Goal: Transaction & Acquisition: Purchase product/service

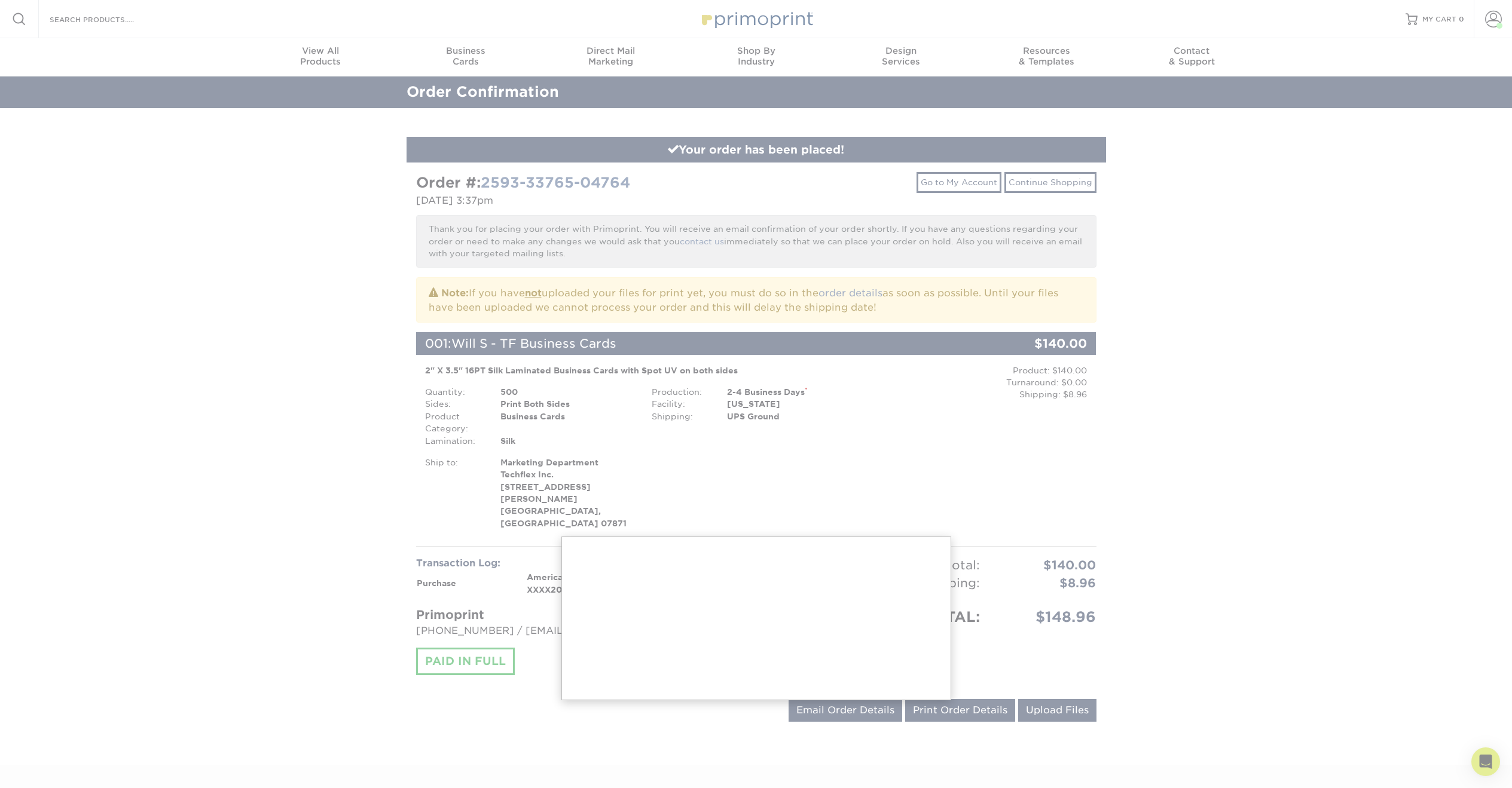
click at [1497, 20] on div at bounding box center [756, 542] width 1512 height 1084
click at [1489, 21] on div at bounding box center [756, 542] width 1512 height 1084
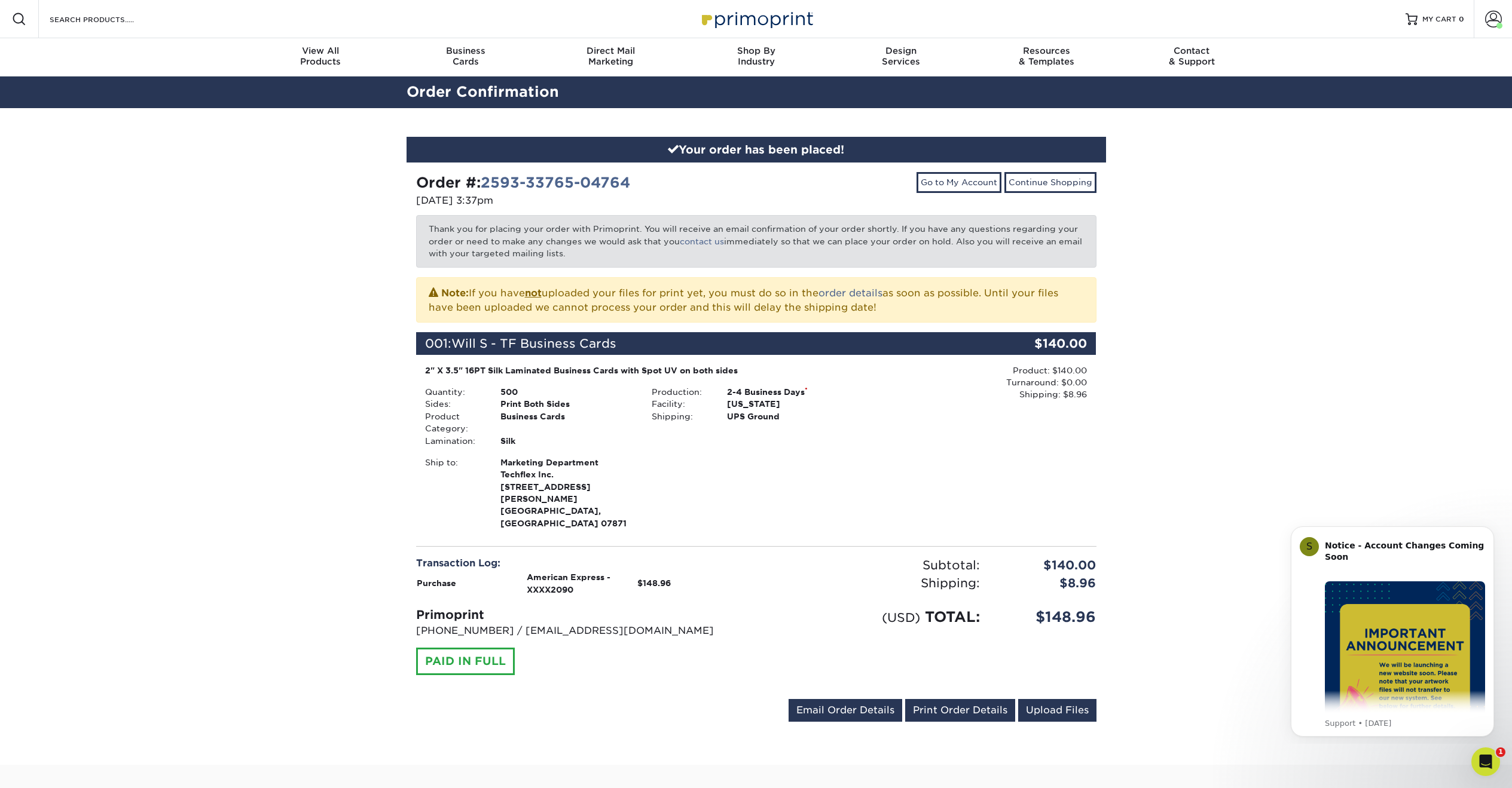
click at [1374, 429] on div "Your order has been placed! Order #: 2593-33765-04764 09/03/2025 3:37pm Go to M…" at bounding box center [756, 437] width 1512 height 657
click at [1423, 15] on span "MY CART" at bounding box center [1439, 19] width 34 height 11
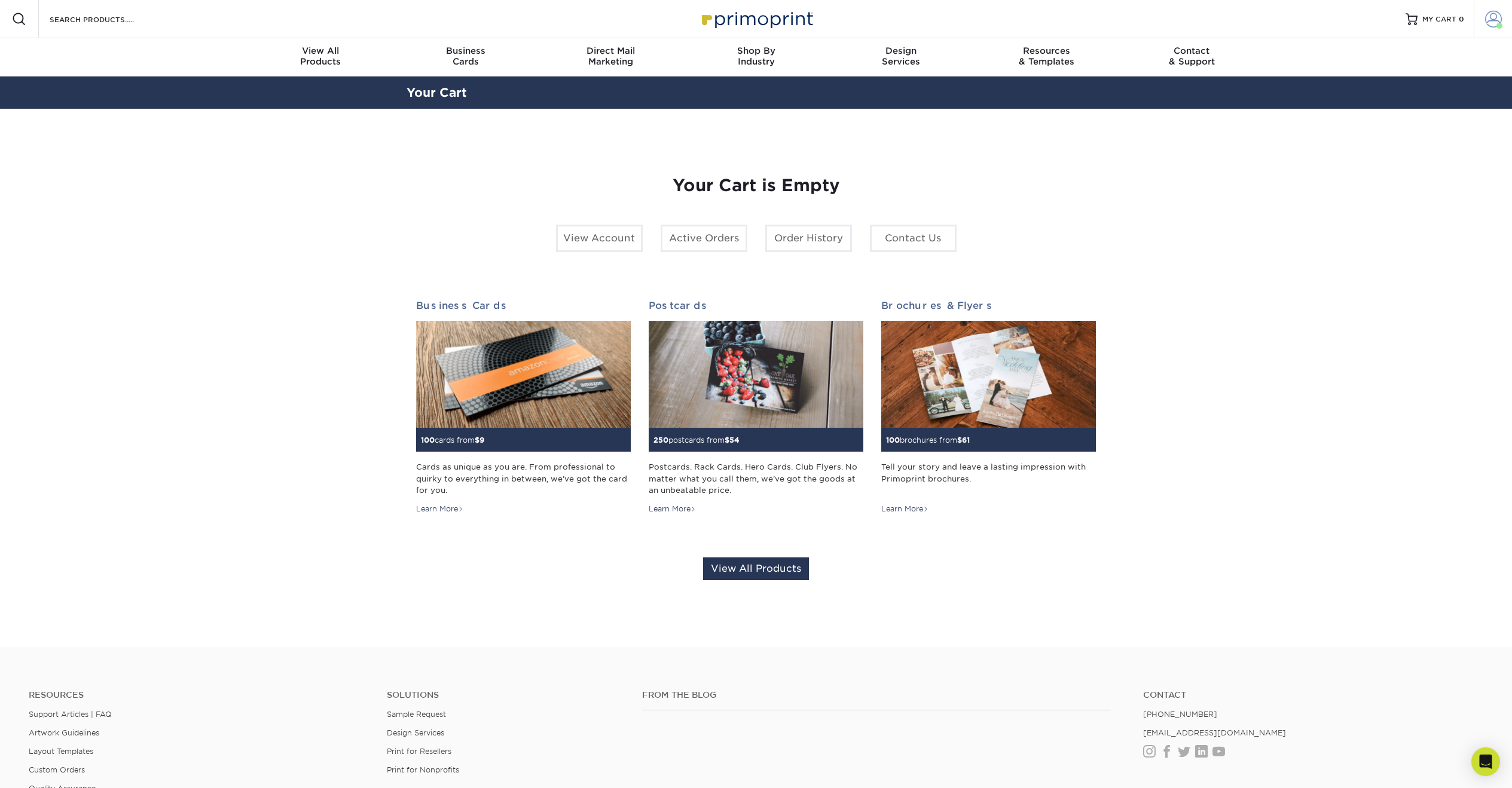
click at [1500, 18] on span at bounding box center [1493, 19] width 17 height 17
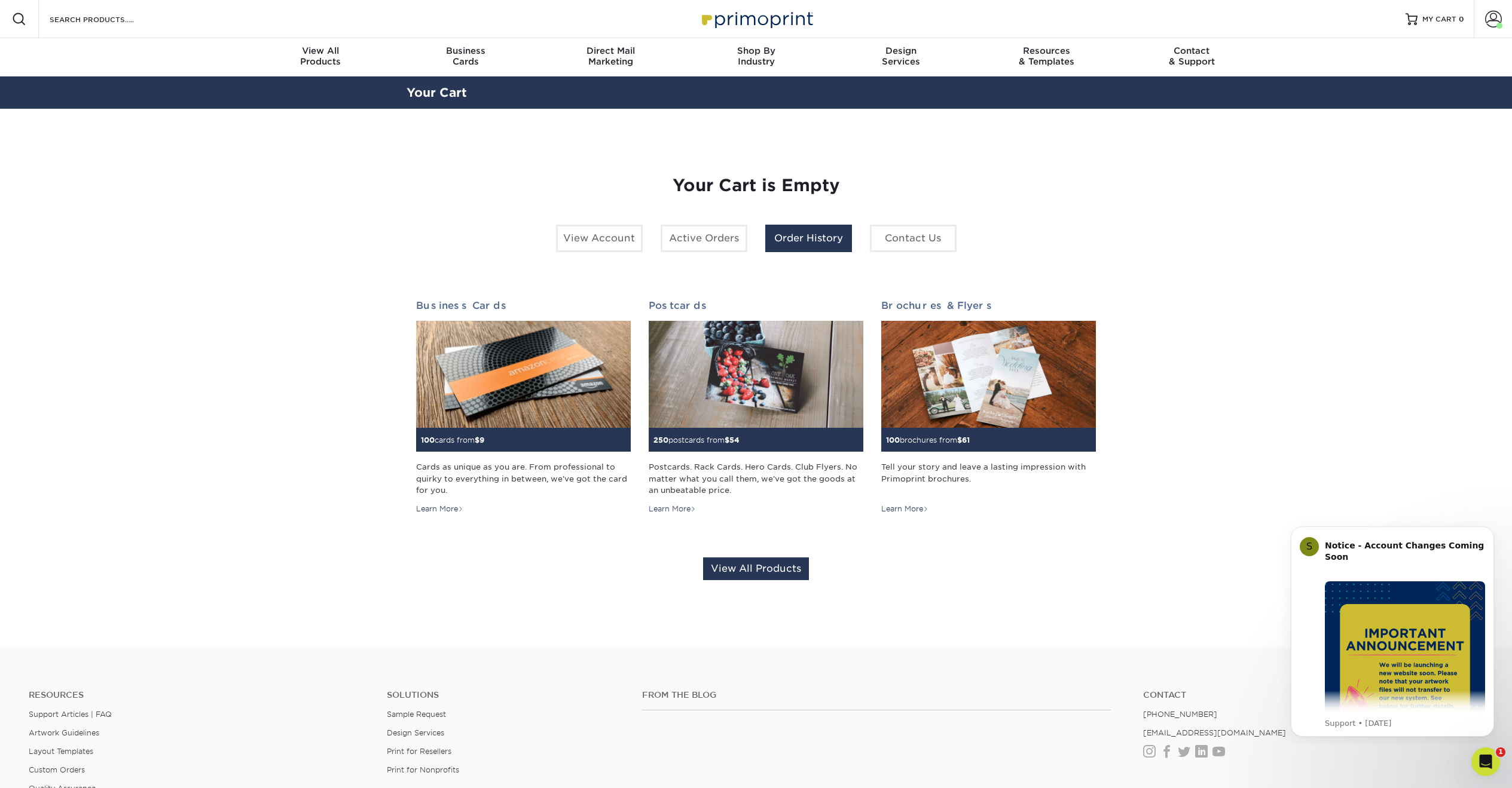
click at [794, 240] on link "Order History" at bounding box center [809, 238] width 87 height 27
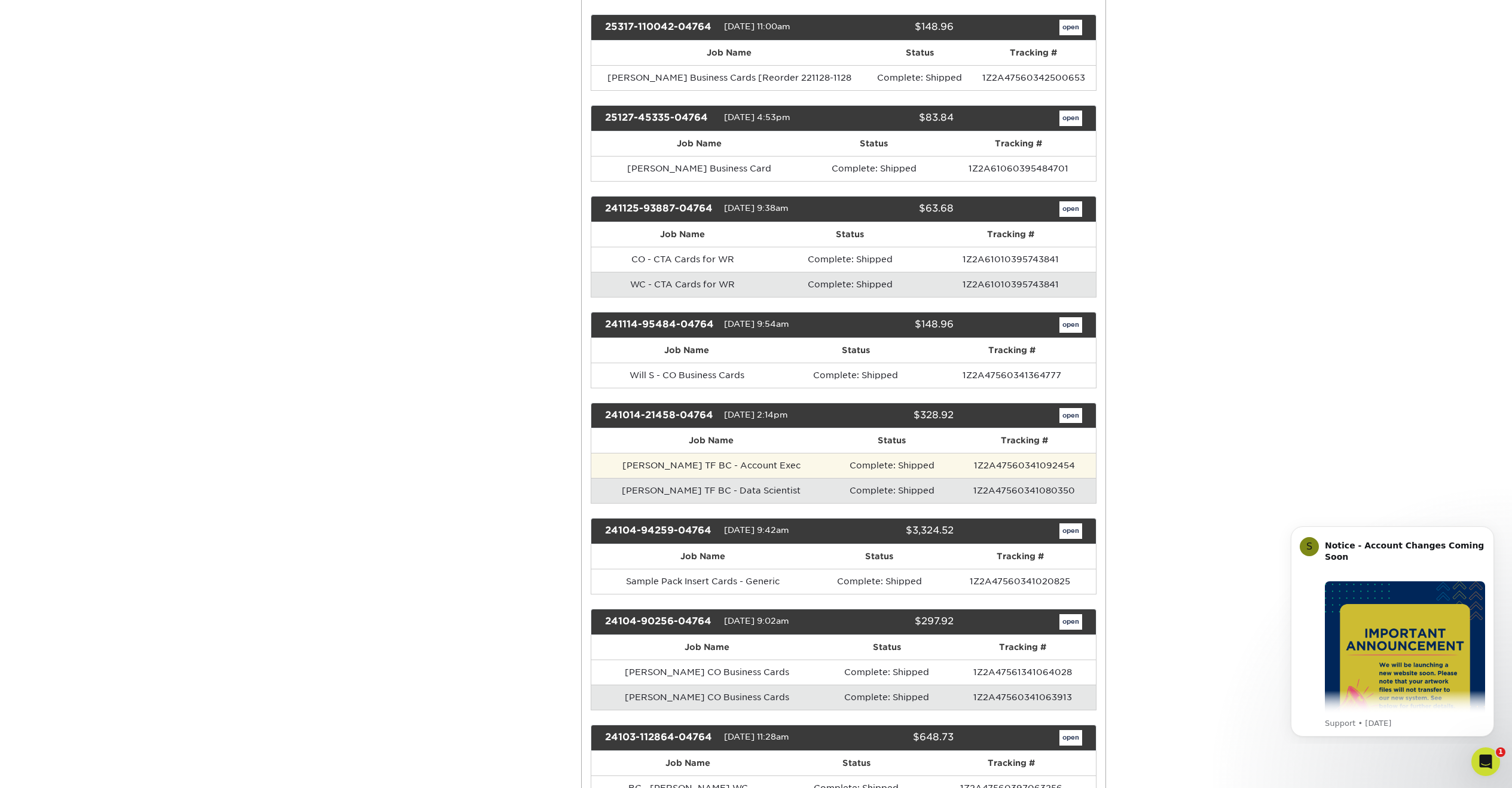
scroll to position [765, 0]
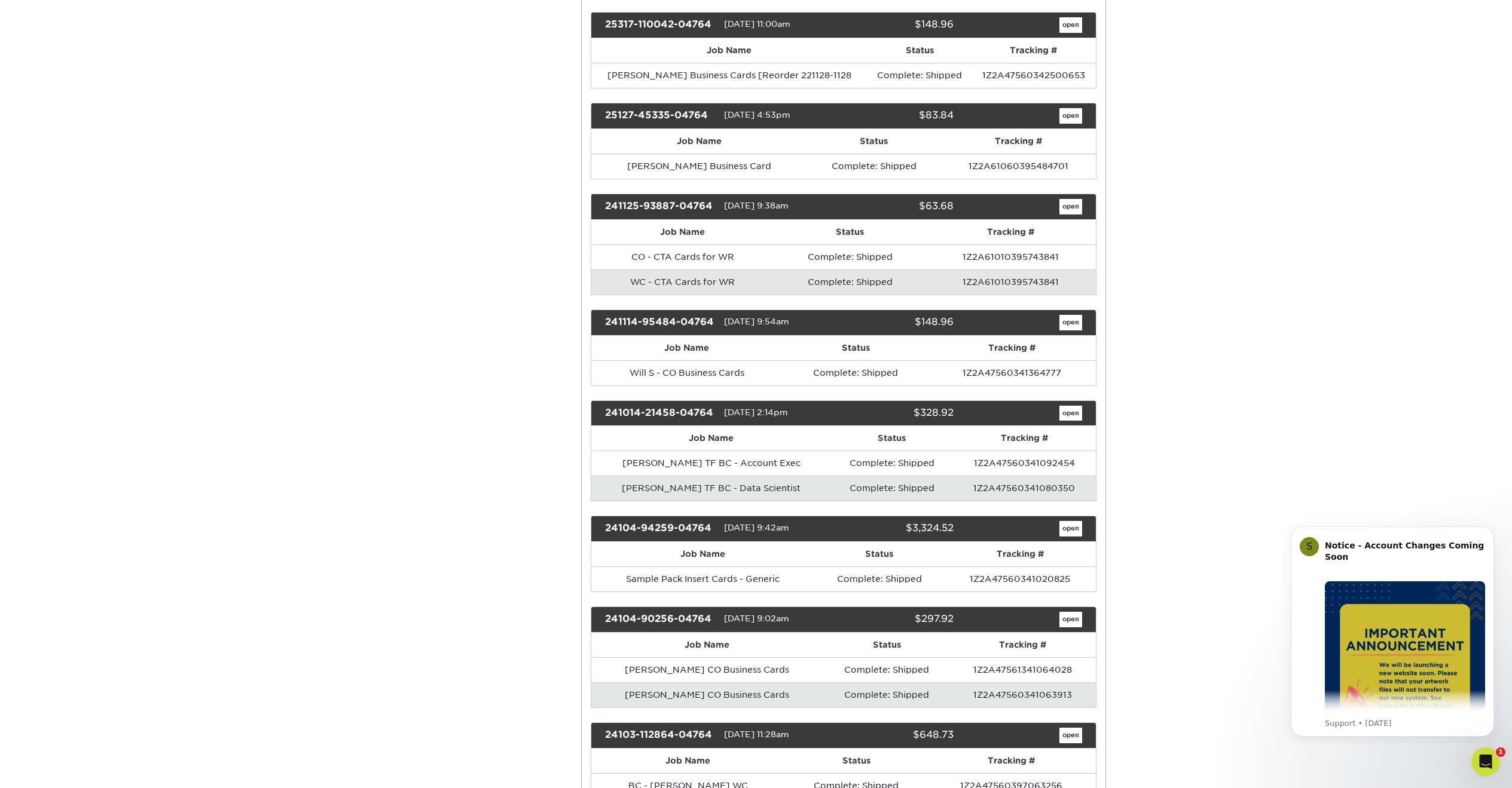
click at [1072, 407] on link "open" at bounding box center [1071, 414] width 23 height 16
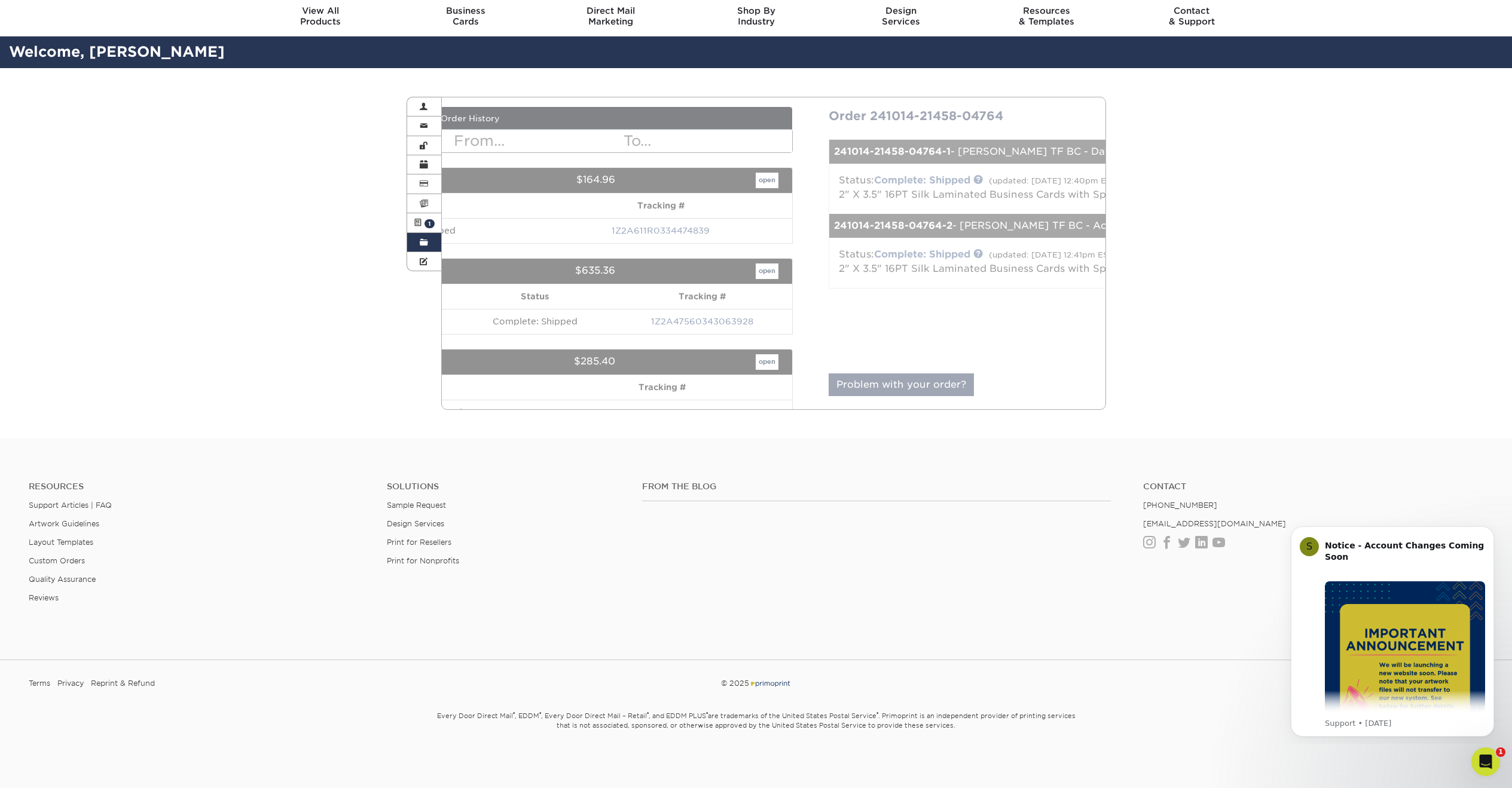
scroll to position [38, 0]
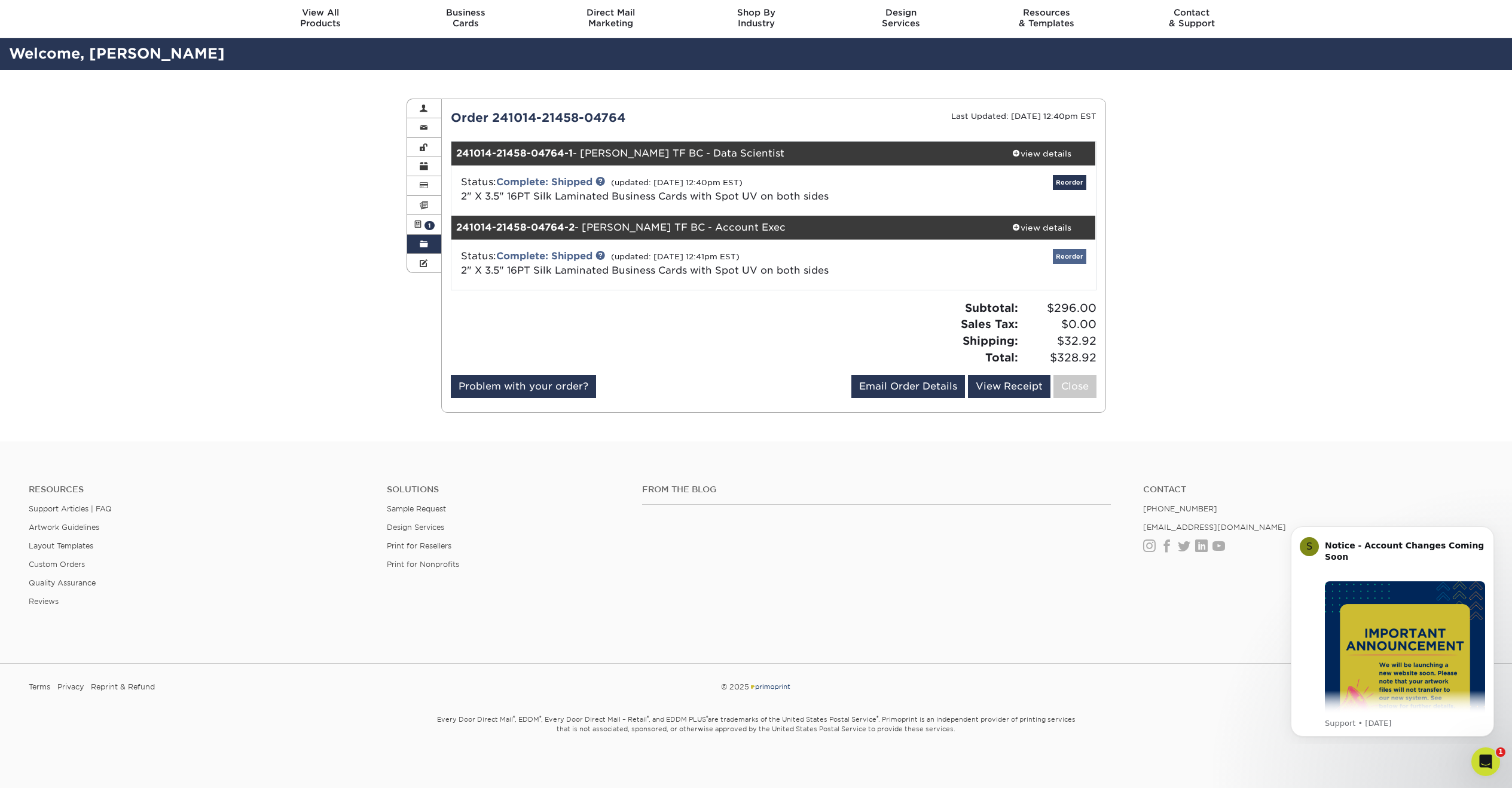
click at [1072, 254] on link "Reorder" at bounding box center [1070, 256] width 34 height 15
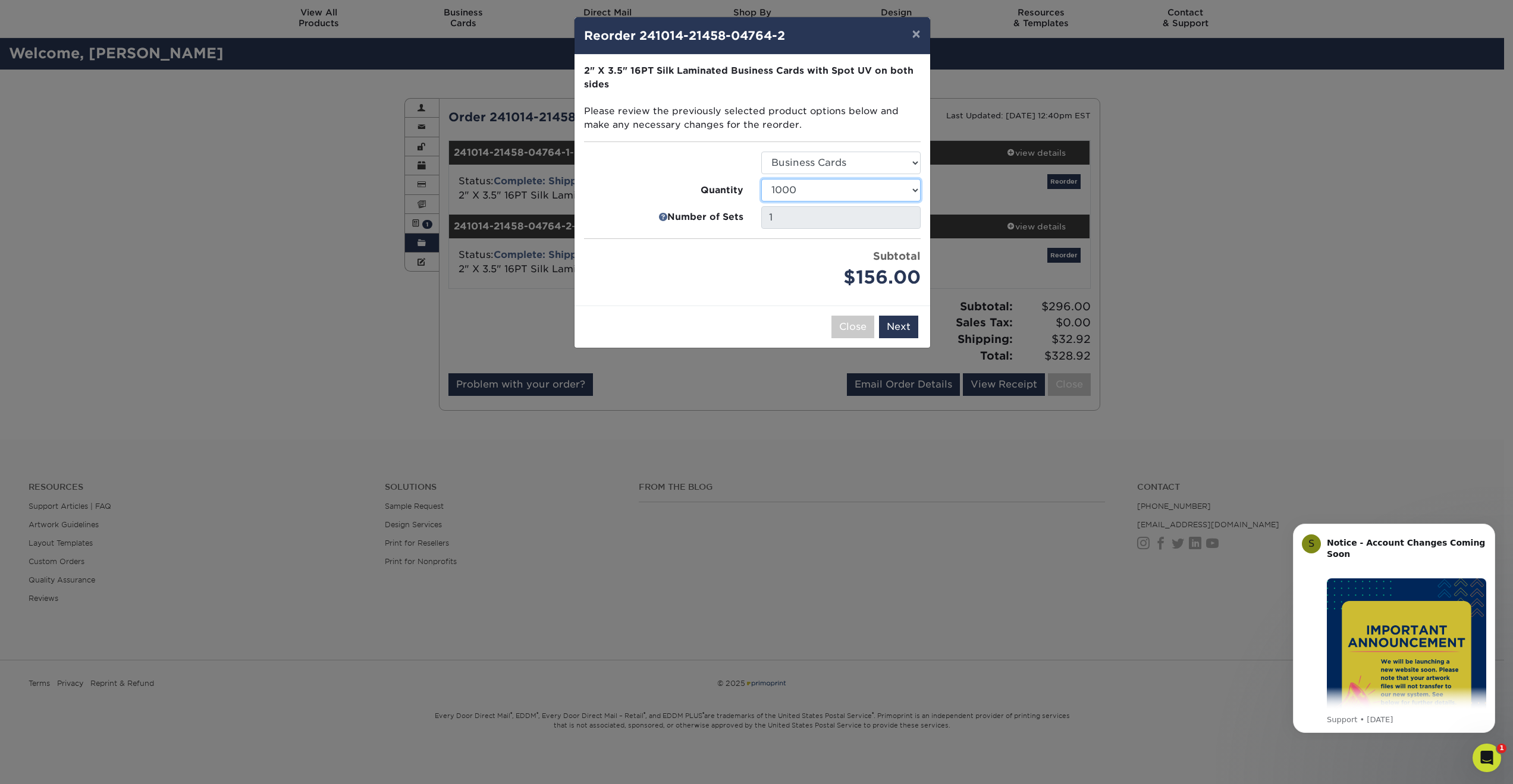
select select "f593fda3-2d5c-4b9e-9c2c-6197b899ae74"
click at [901, 327] on button "Next" at bounding box center [898, 327] width 40 height 23
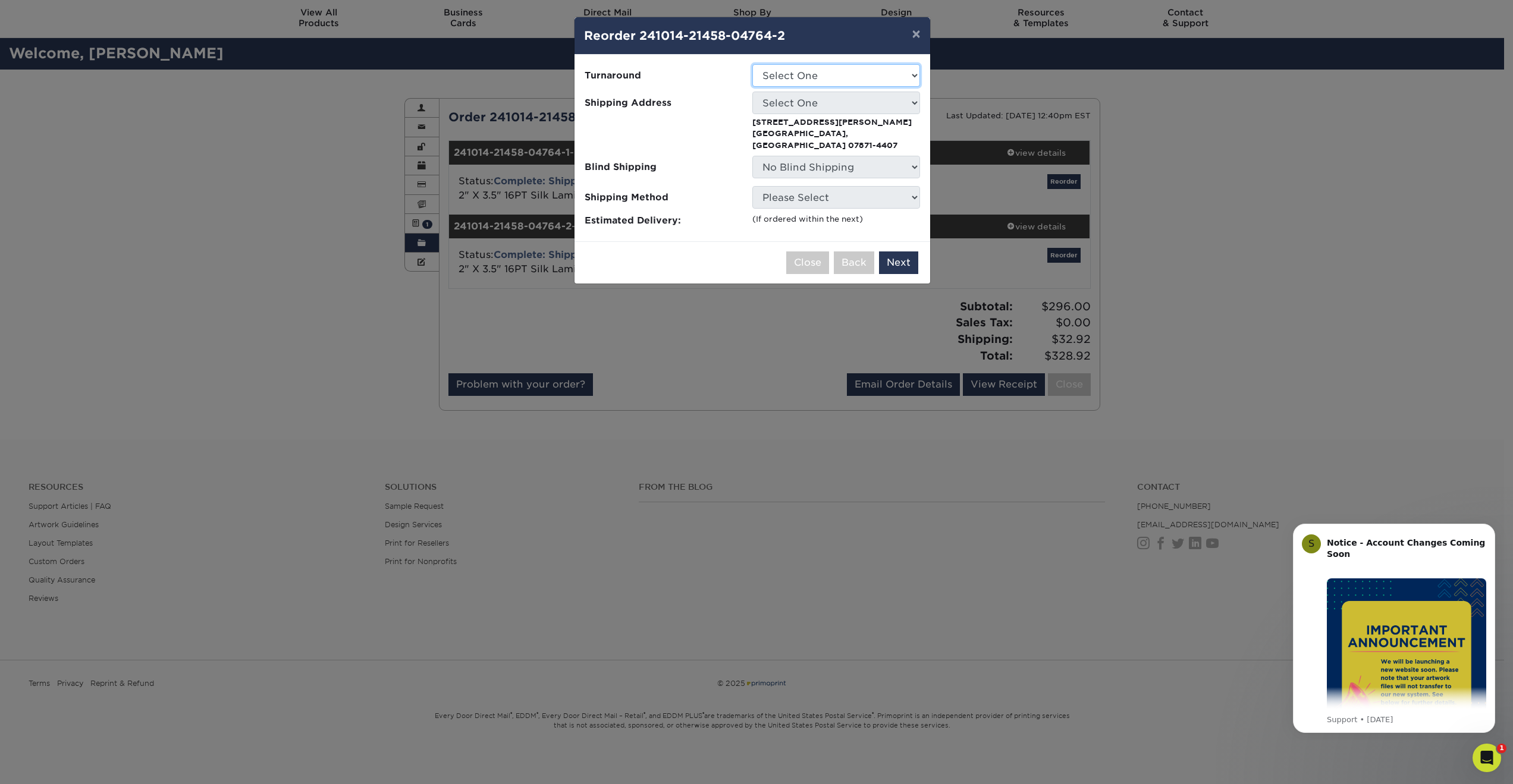
select select "a02e7c76-bdf4-4cc9-8b1d-1aa03151ab1e"
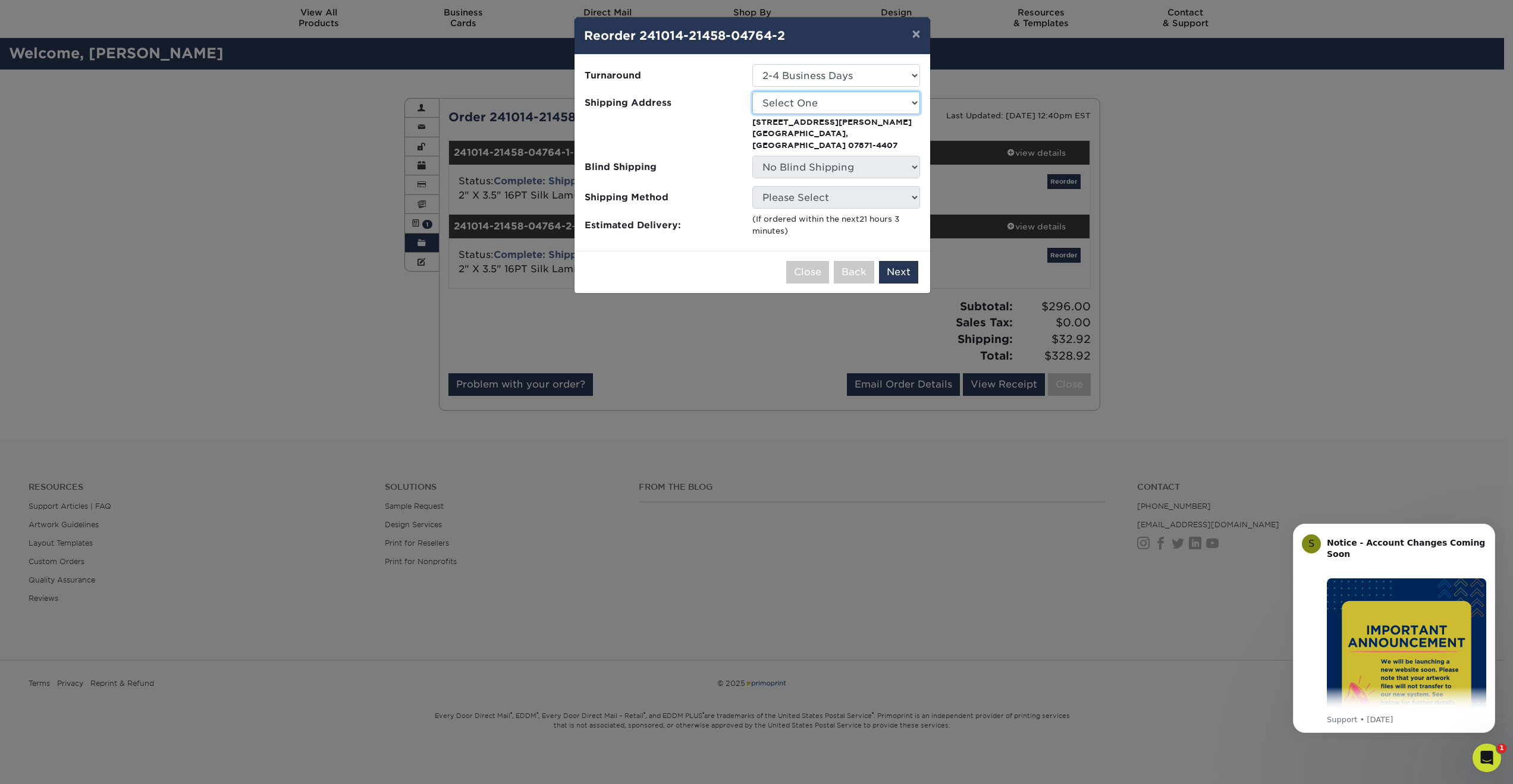
select select "134367"
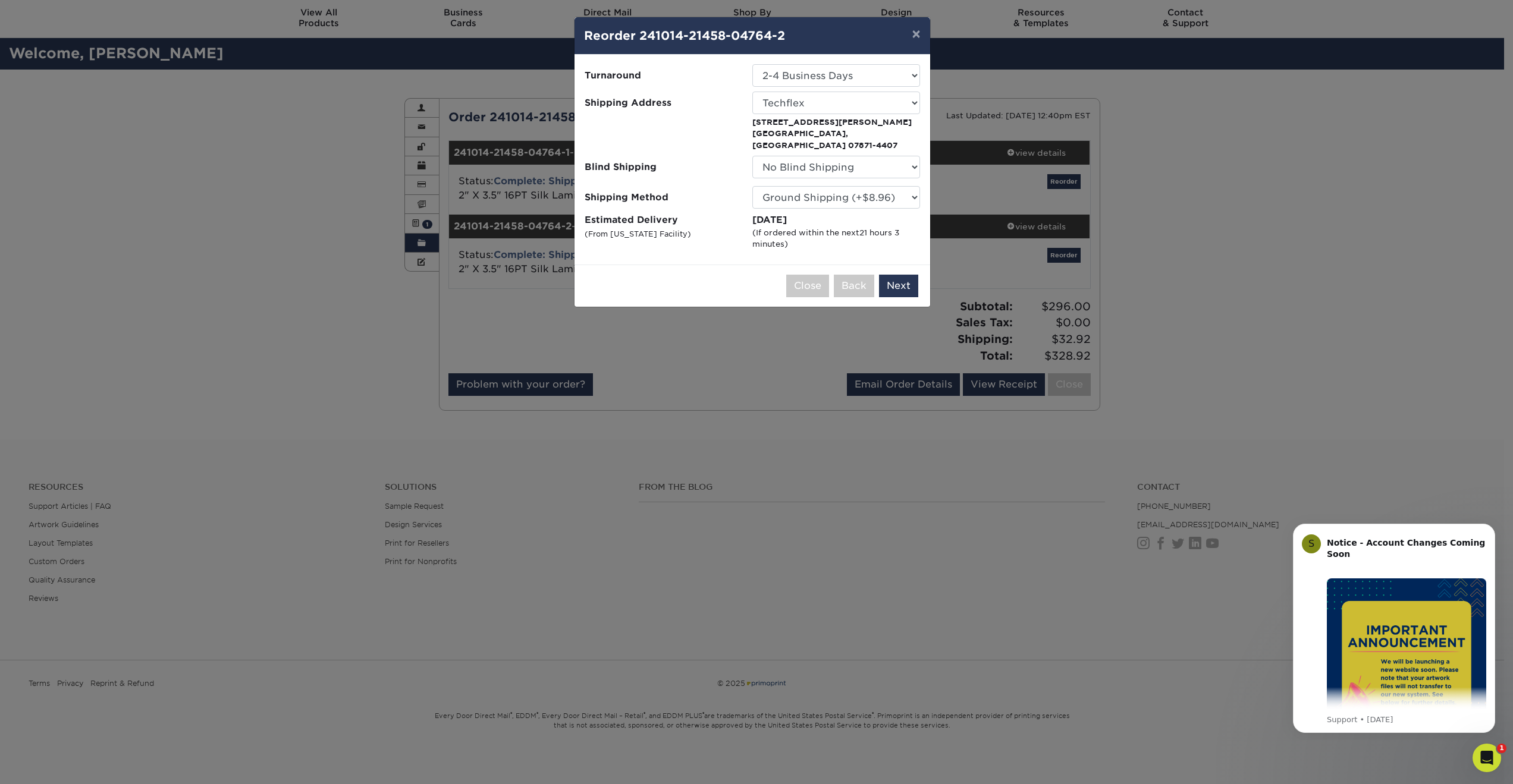
click at [904, 275] on button "Next" at bounding box center [898, 286] width 40 height 23
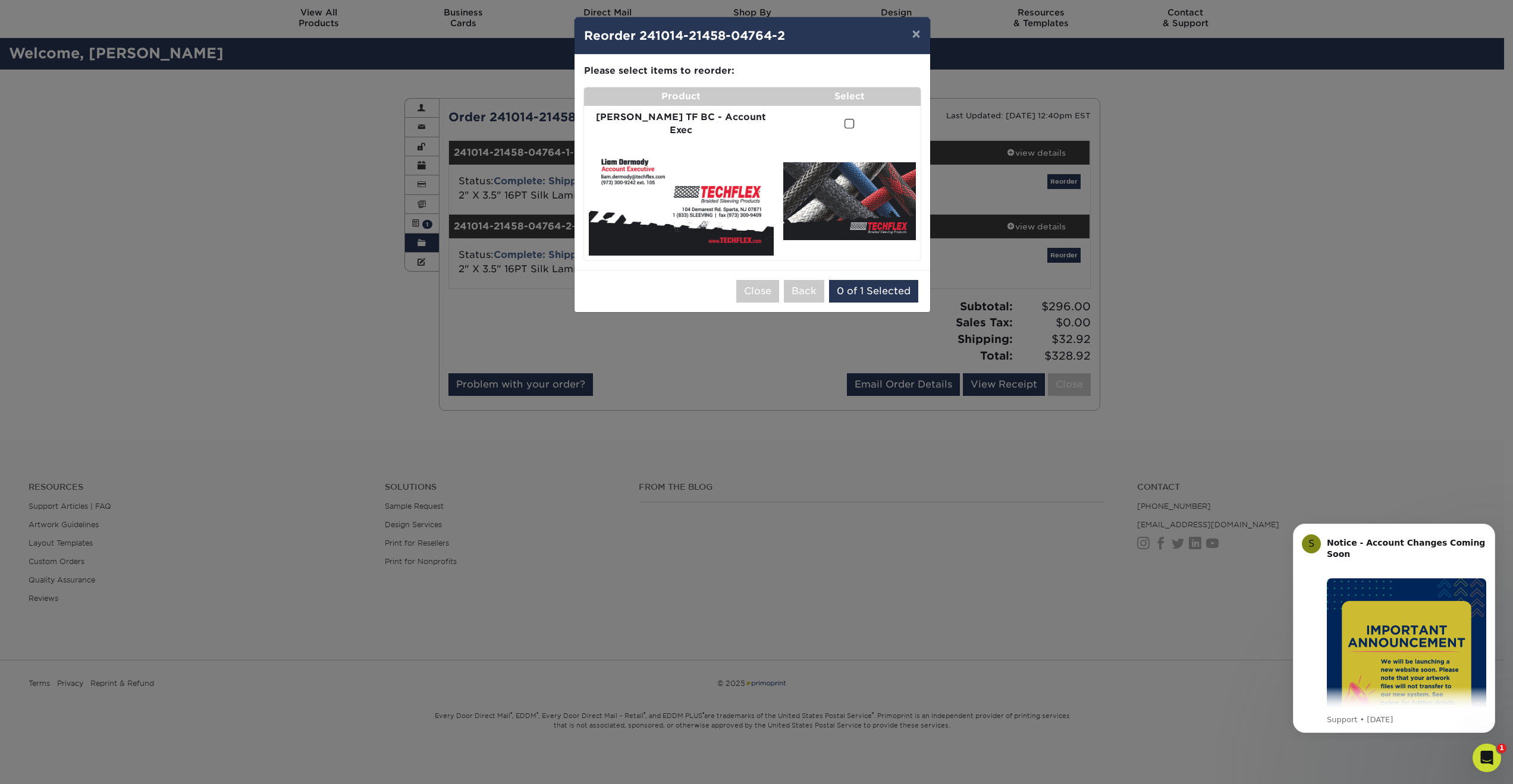
click at [845, 119] on span at bounding box center [850, 124] width 11 height 11
click at [0, 0] on input "checkbox" at bounding box center [0, 0] width 0 height 0
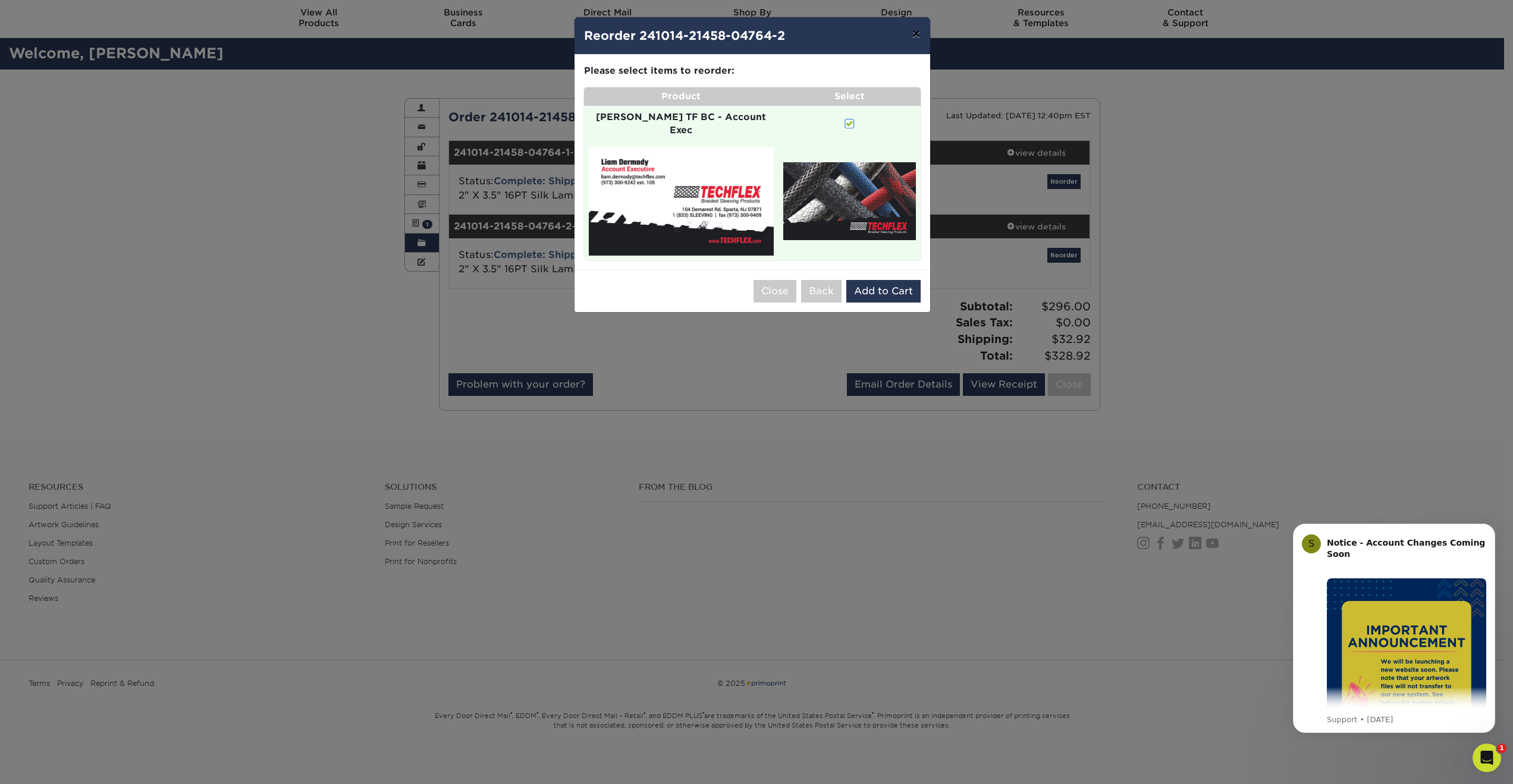
click at [919, 36] on button "×" at bounding box center [915, 34] width 27 height 33
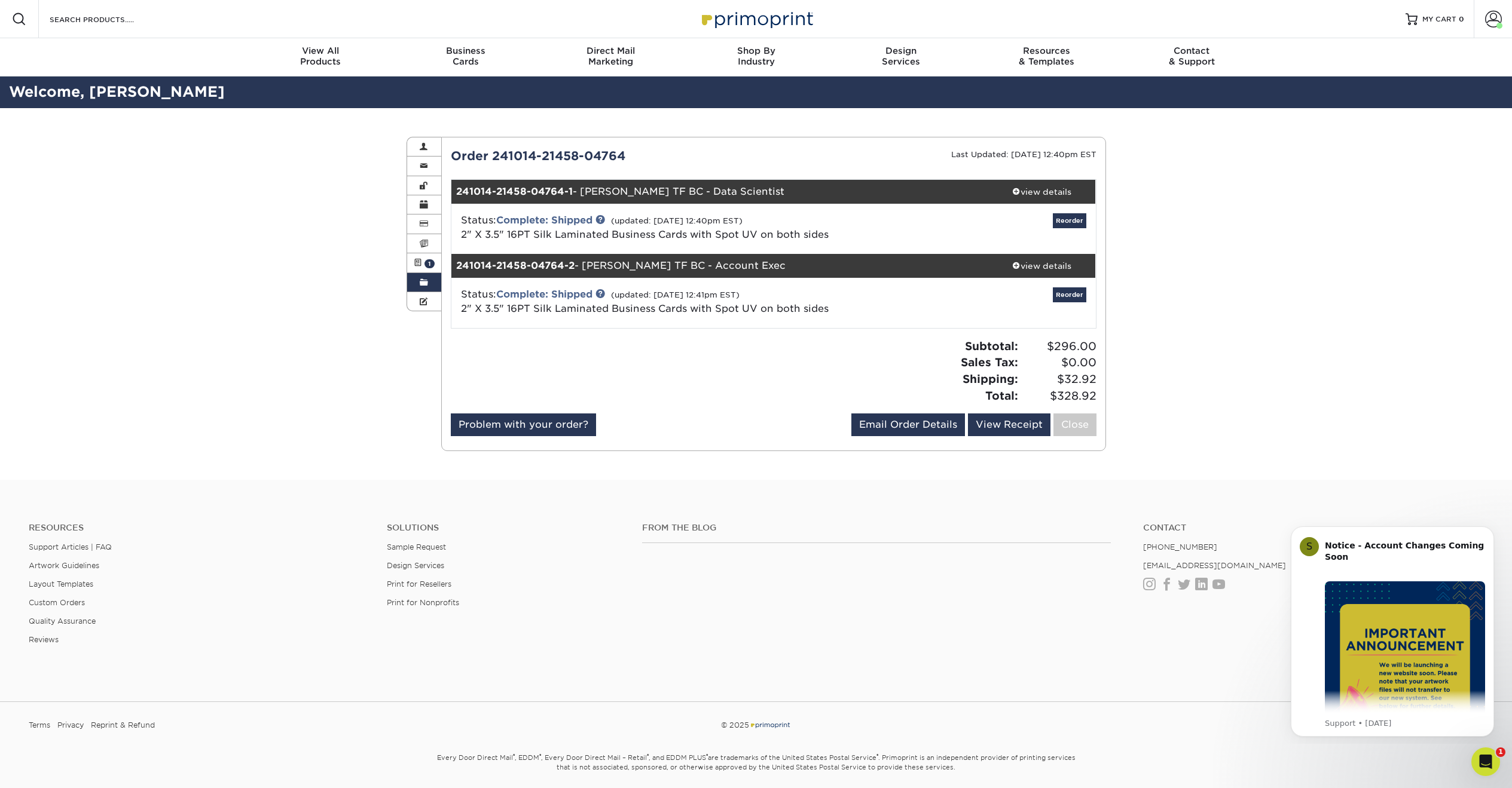
scroll to position [0, 0]
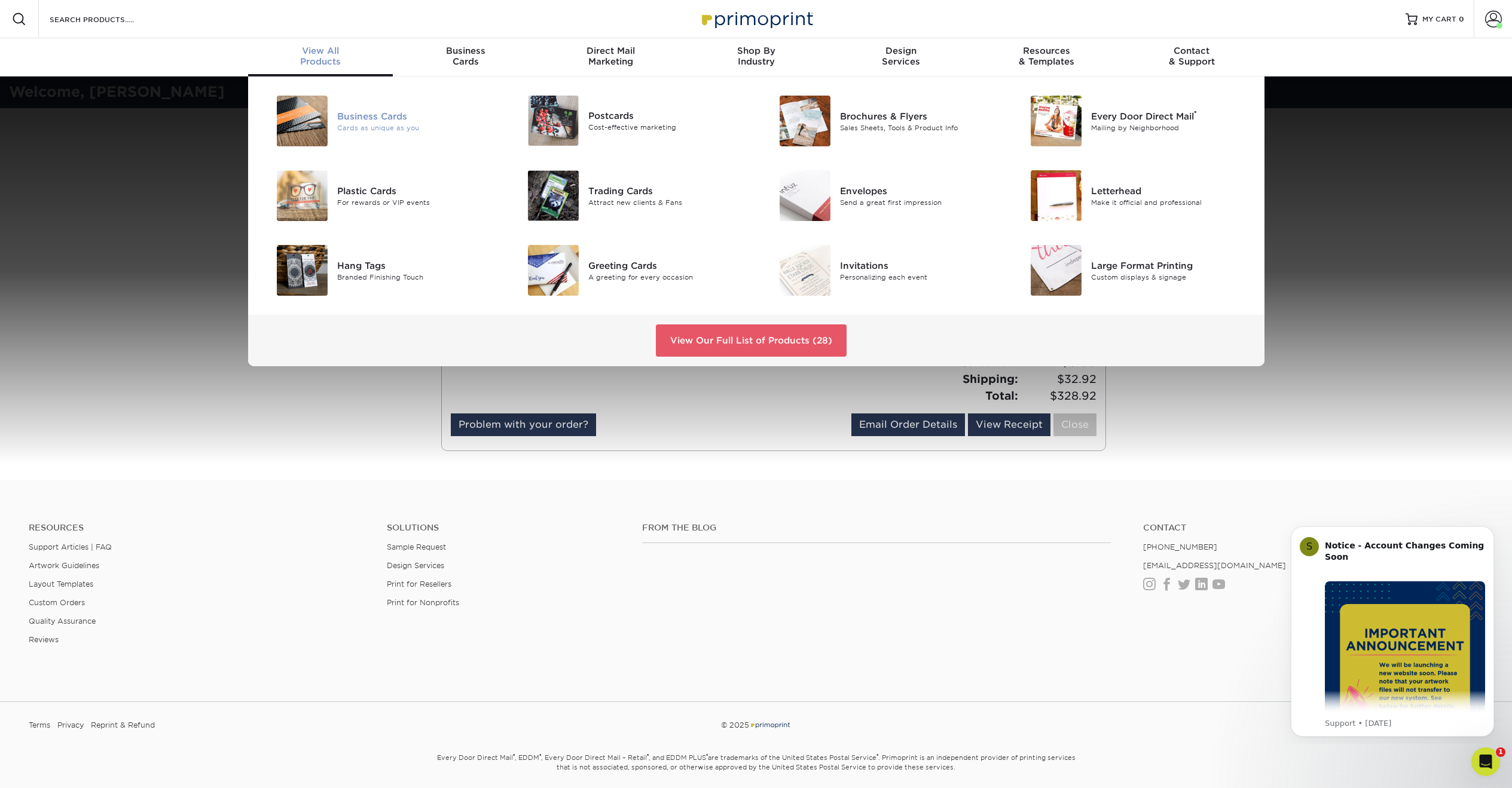
click at [351, 116] on div "Business Cards" at bounding box center [416, 116] width 158 height 13
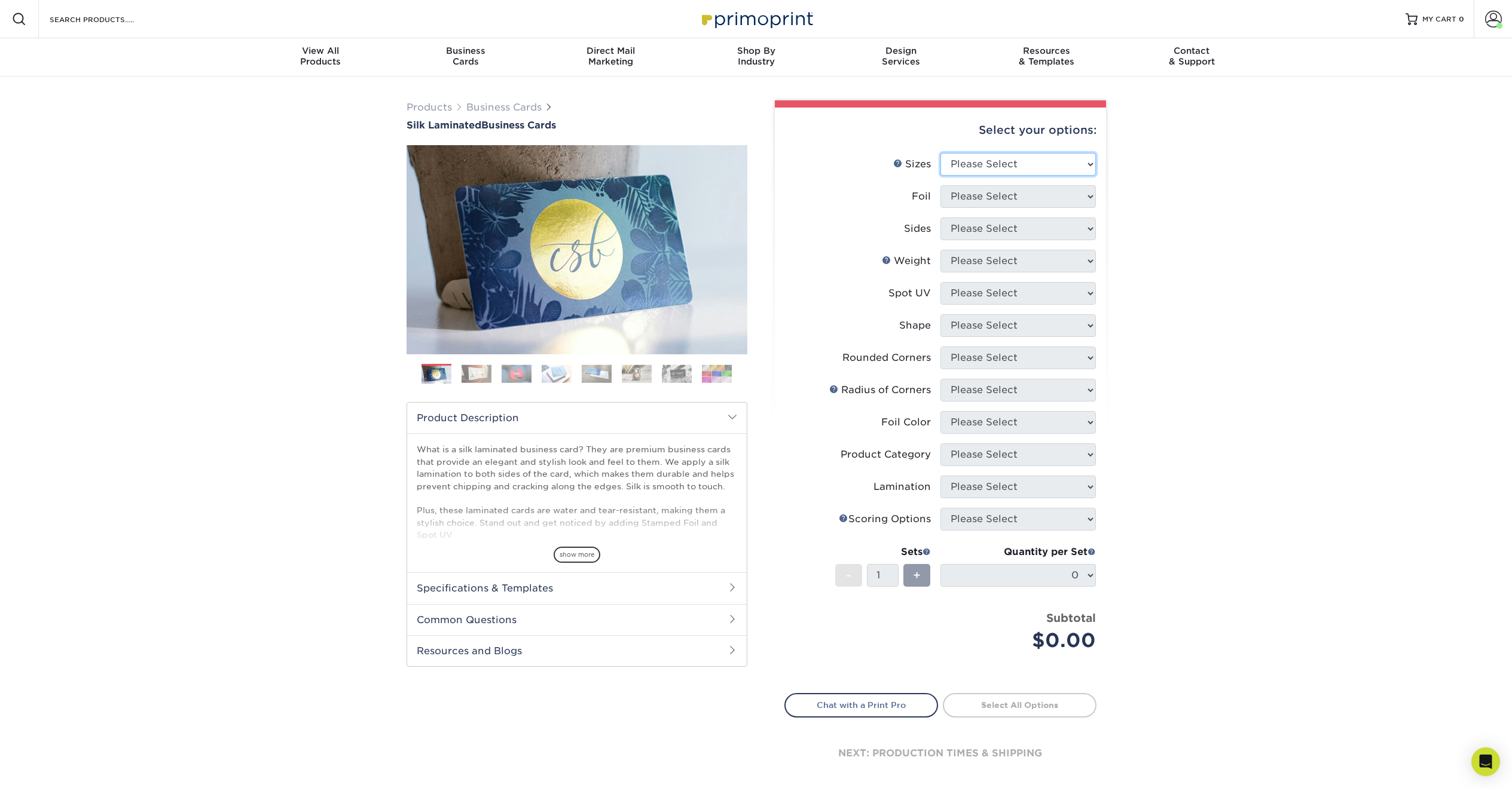
select select "2.00x3.50"
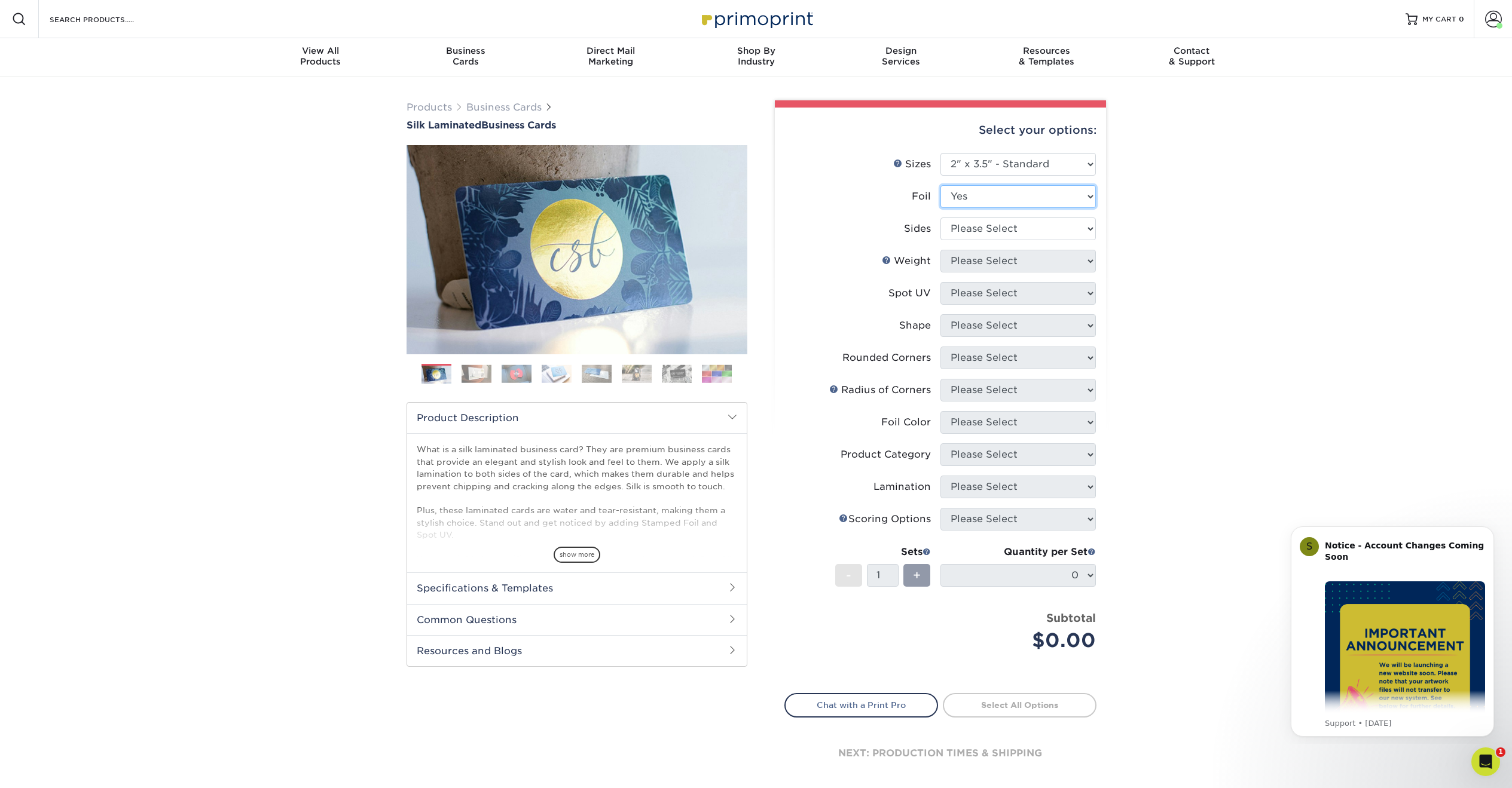
select select "0"
select select "13abbda7-1d64-4f25-8bb2-c179b224825d"
select select "16PT"
select select "0"
select select "standard"
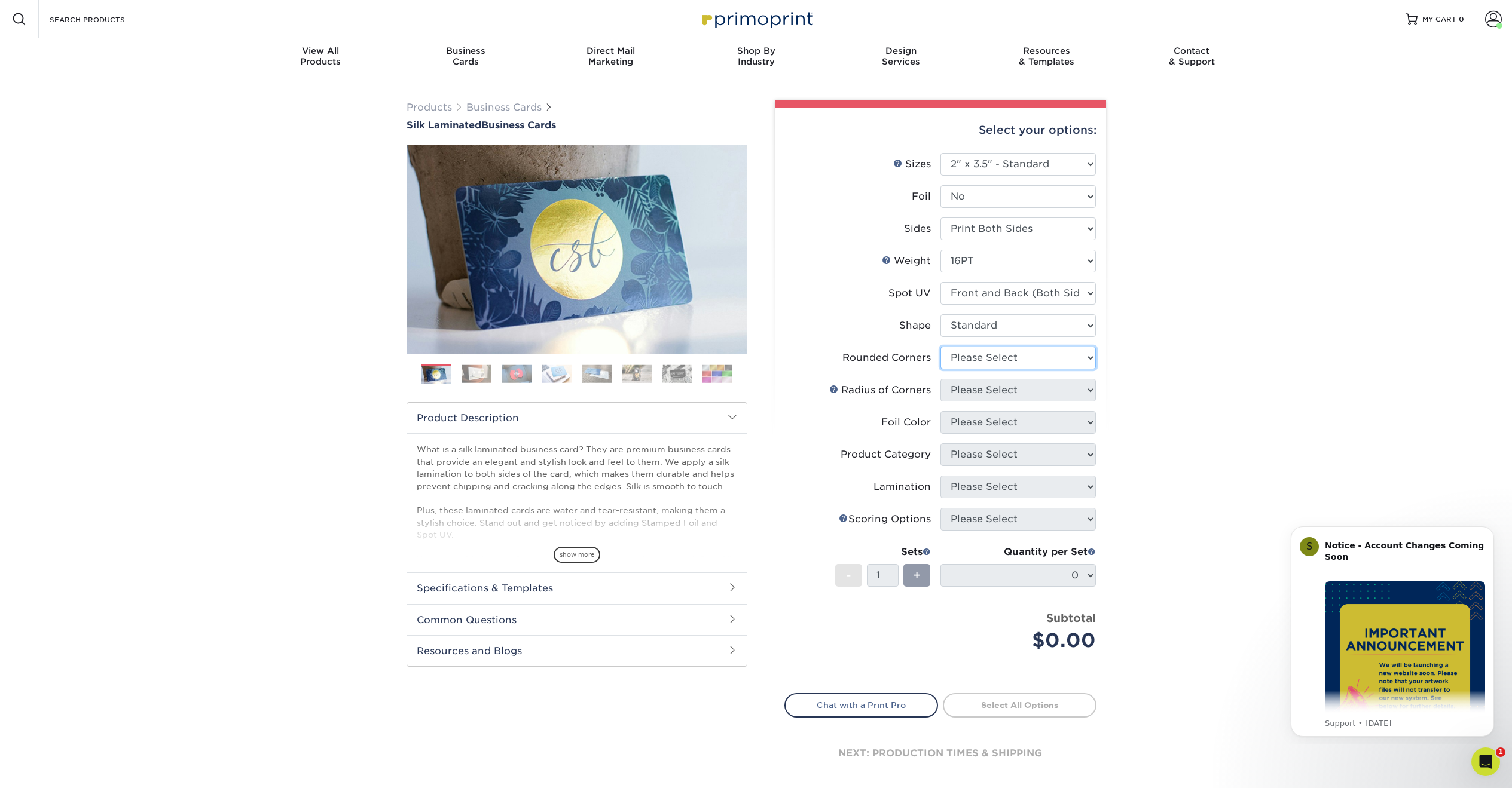
select select "0"
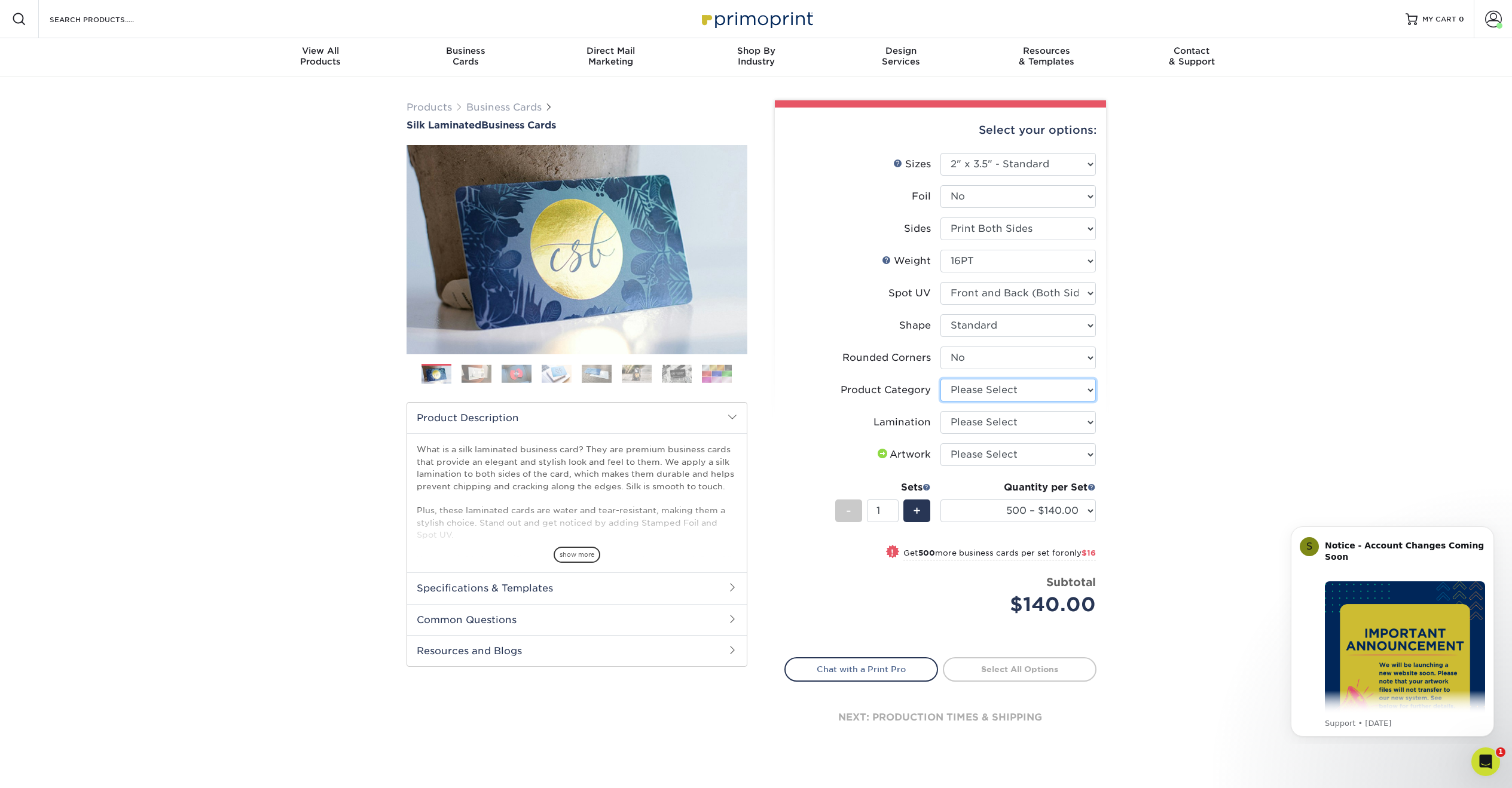
select select "3b5148f1-0588-4f88-a218-97bcfdce65c1"
select select "ccacb42f-45f7-42d3-bbd3-7c8421cf37f0"
select select "upload"
click at [1028, 661] on link "Proceed to Shipping" at bounding box center [1019, 668] width 154 height 21
type input "Set 1"
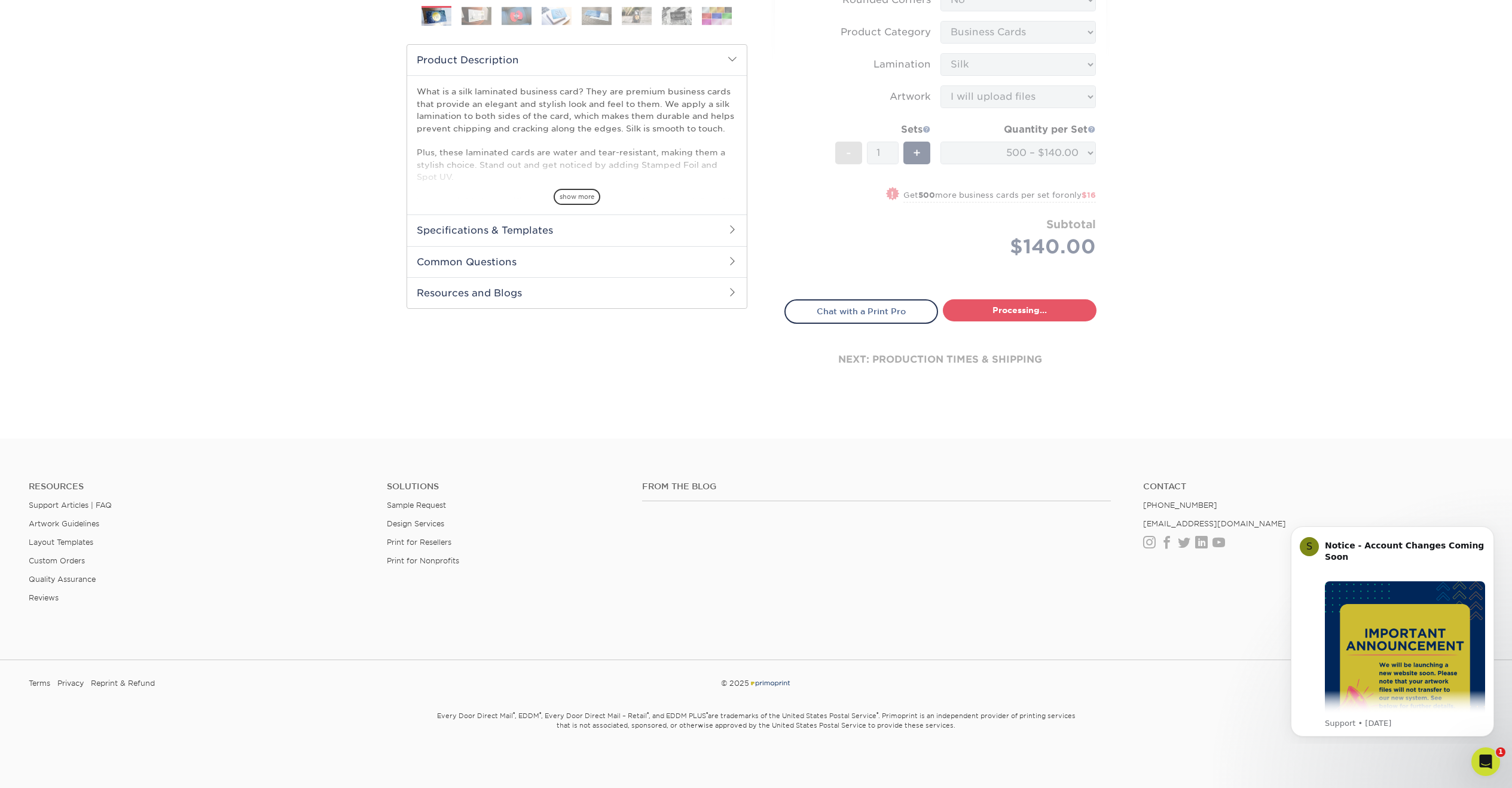
select select "a02e7c76-bdf4-4cc9-8b1d-1aa03151ab1e"
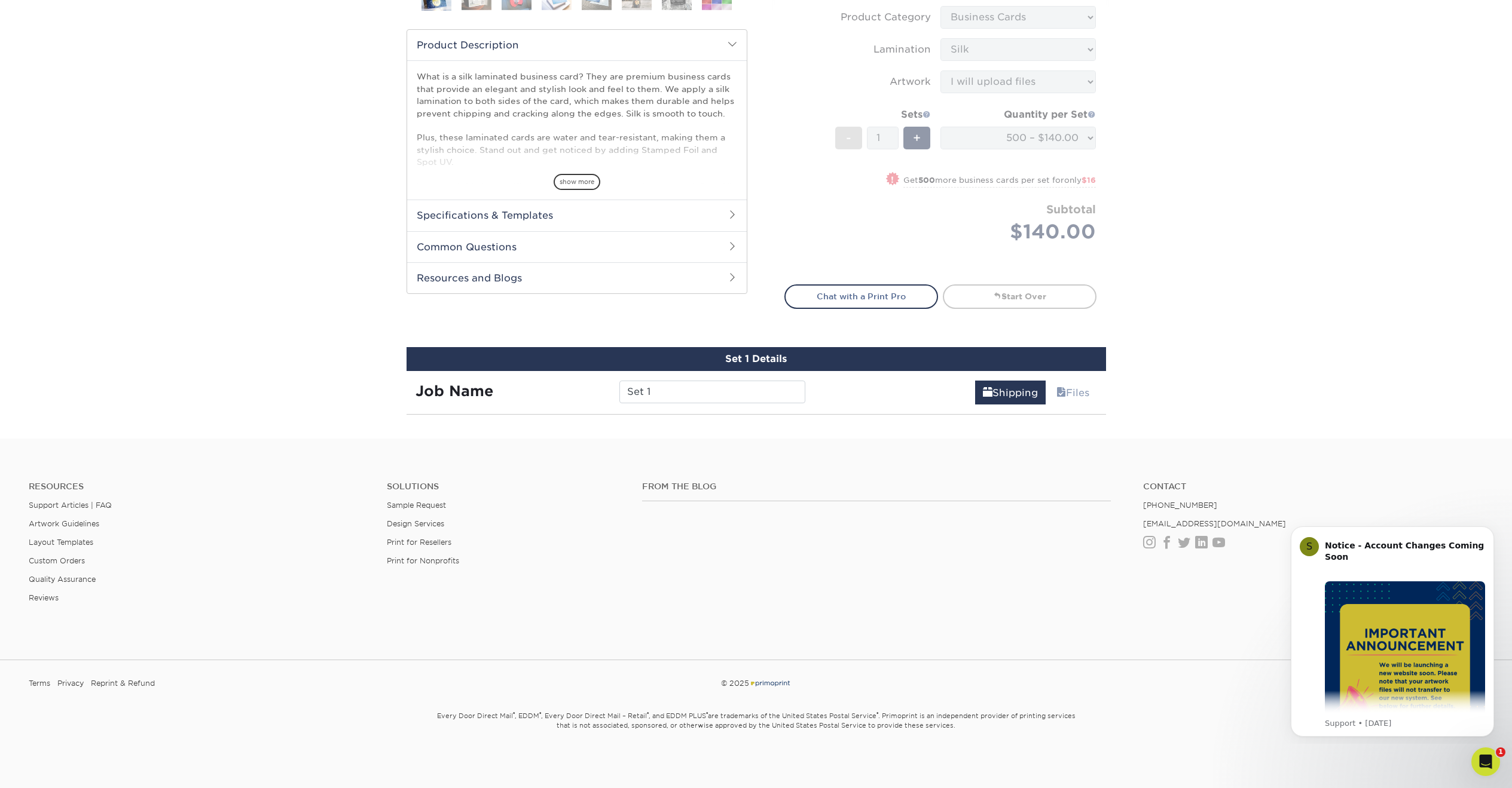
scroll to position [689, 0]
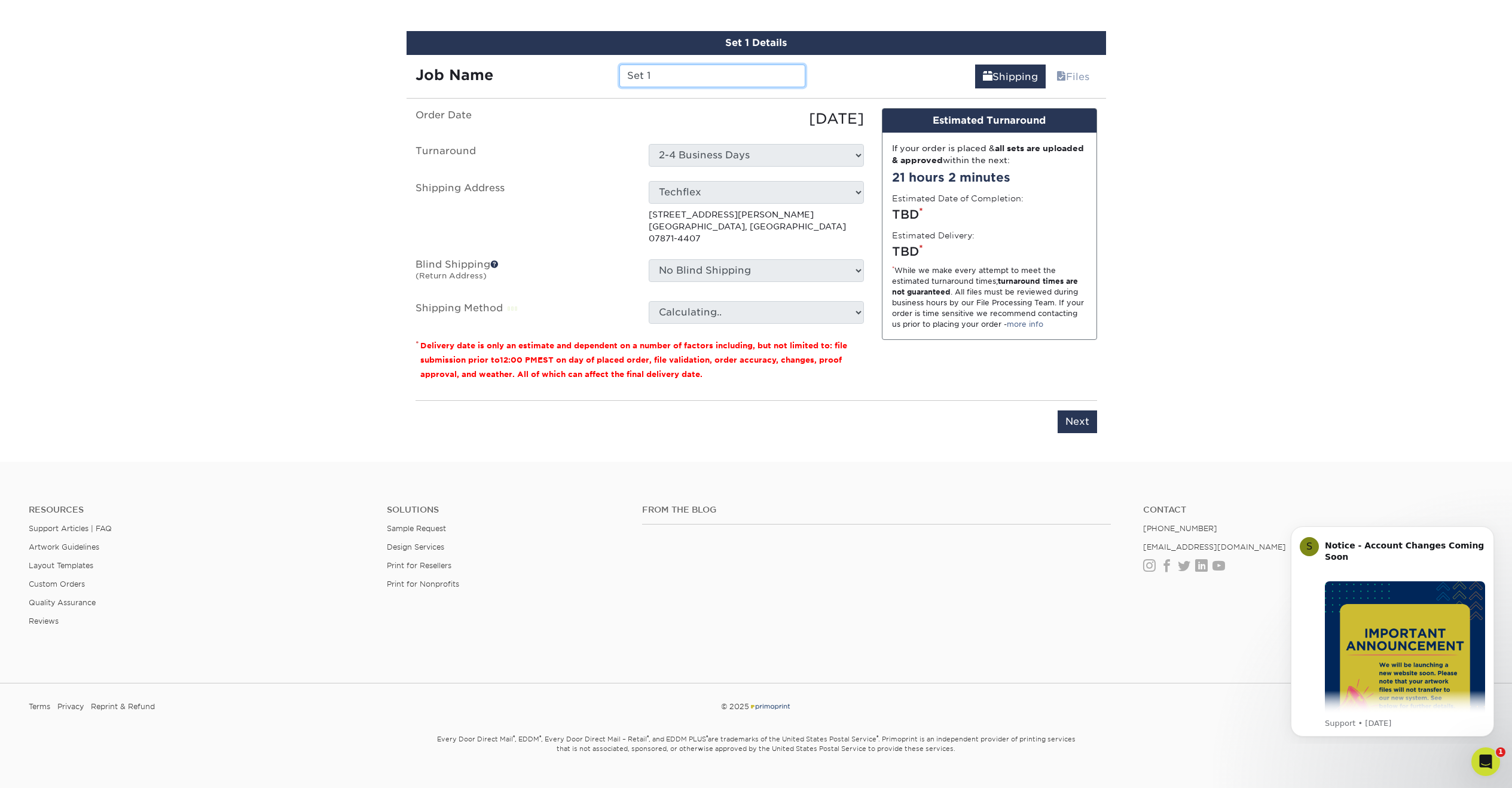
click at [695, 75] on input "Set 1" at bounding box center [712, 76] width 186 height 23
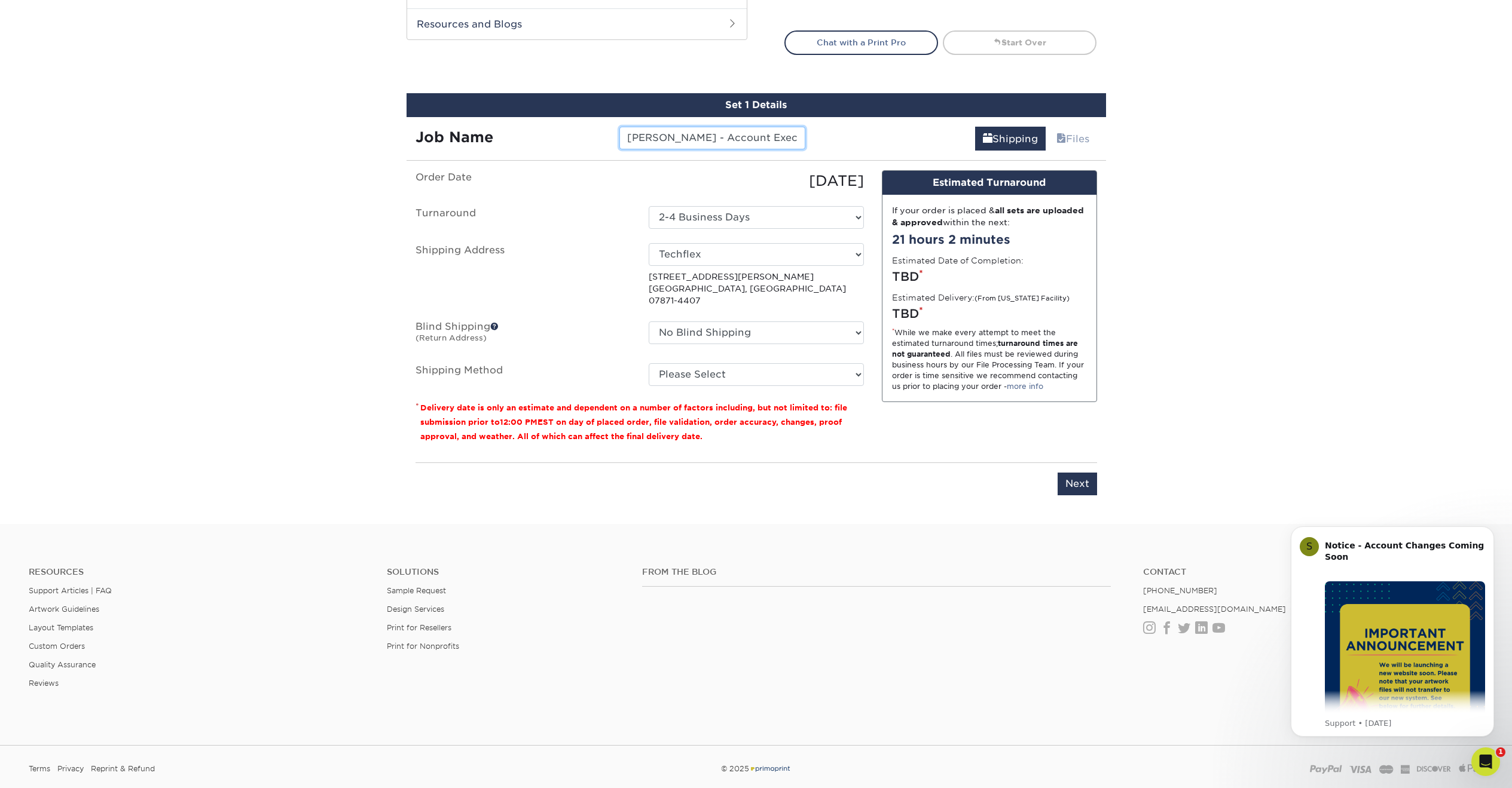
scroll to position [625, 0]
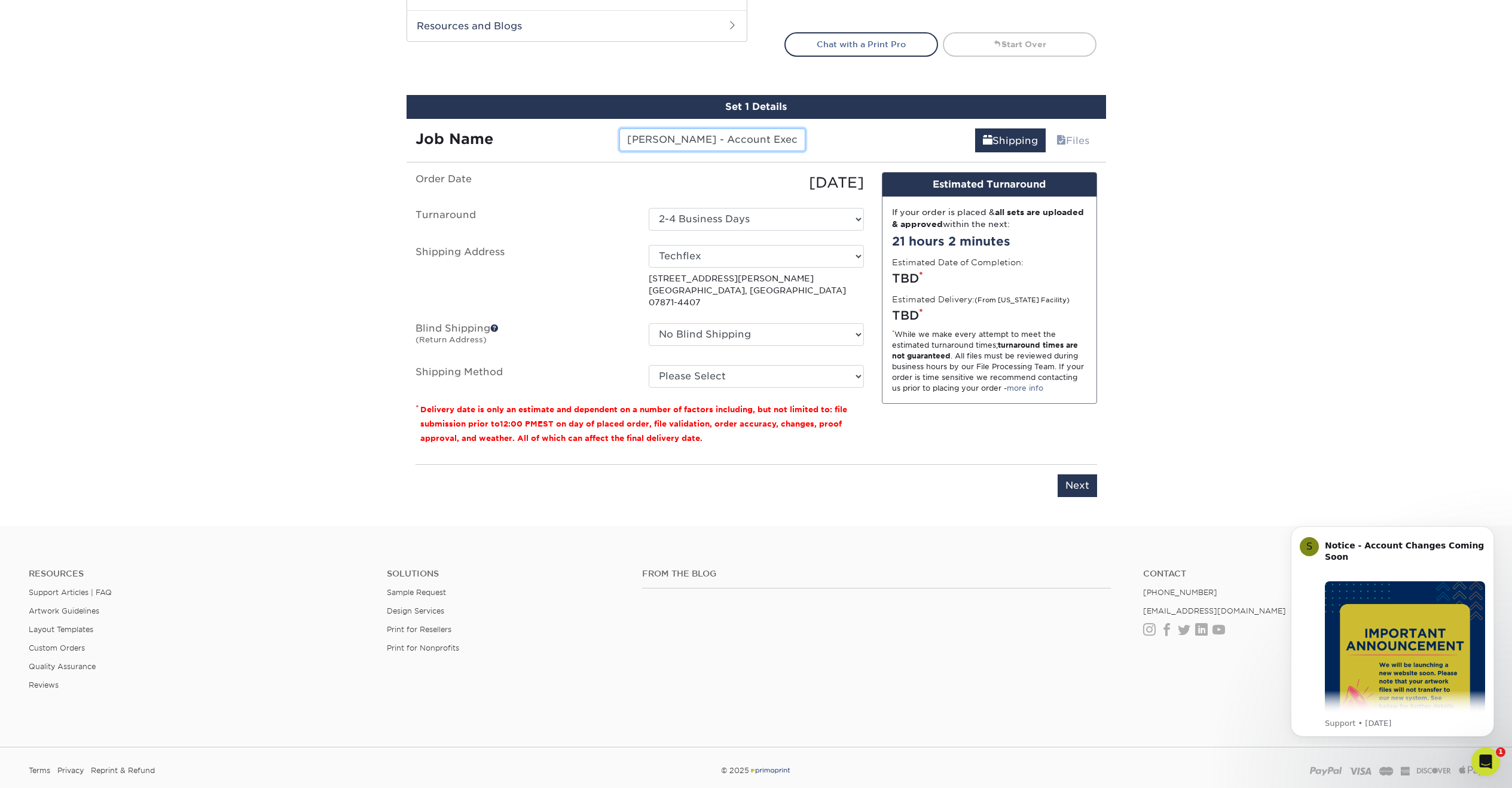
type input "[PERSON_NAME] - Account Exec. [GEOGRAPHIC_DATA]"
select select "03"
click at [1073, 475] on input "Next" at bounding box center [1077, 486] width 40 height 23
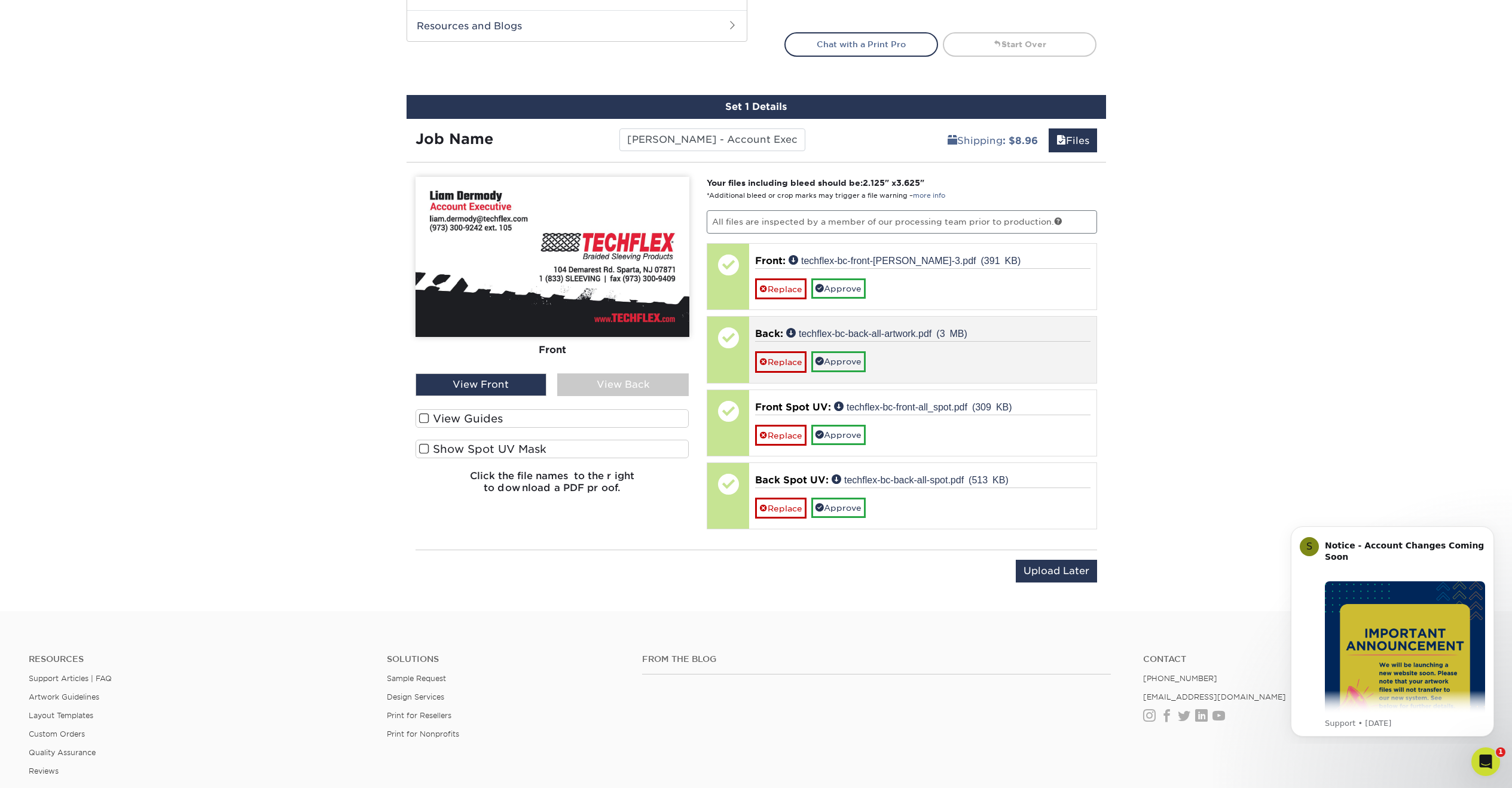
drag, startPoint x: 843, startPoint y: 288, endPoint x: 840, endPoint y: 318, distance: 30.1
click at [843, 288] on link "Approve" at bounding box center [839, 289] width 55 height 20
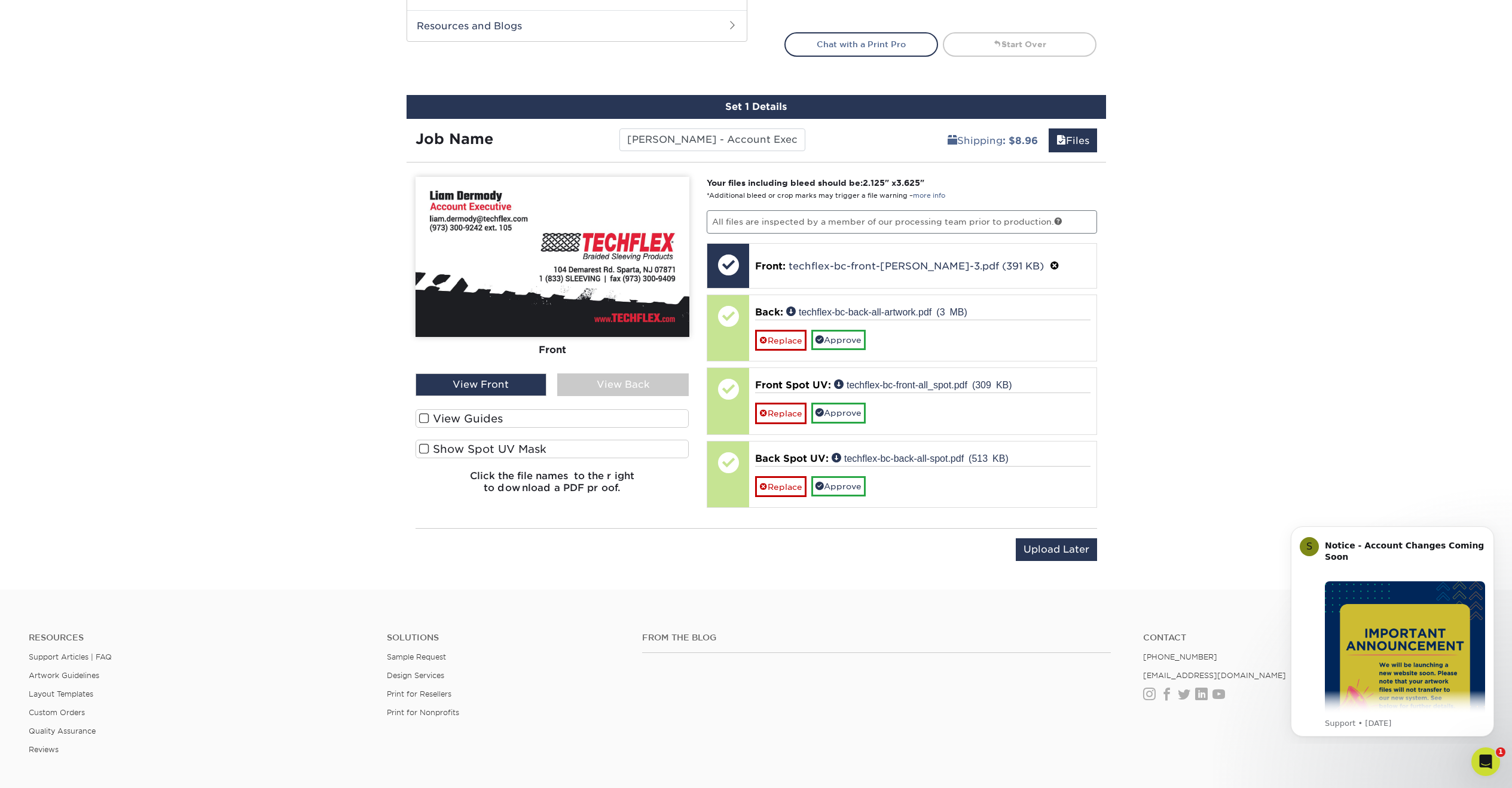
click at [464, 419] on label "View Guides" at bounding box center [553, 418] width 274 height 19
click at [0, 0] on input "View Guides" at bounding box center [0, 0] width 0 height 0
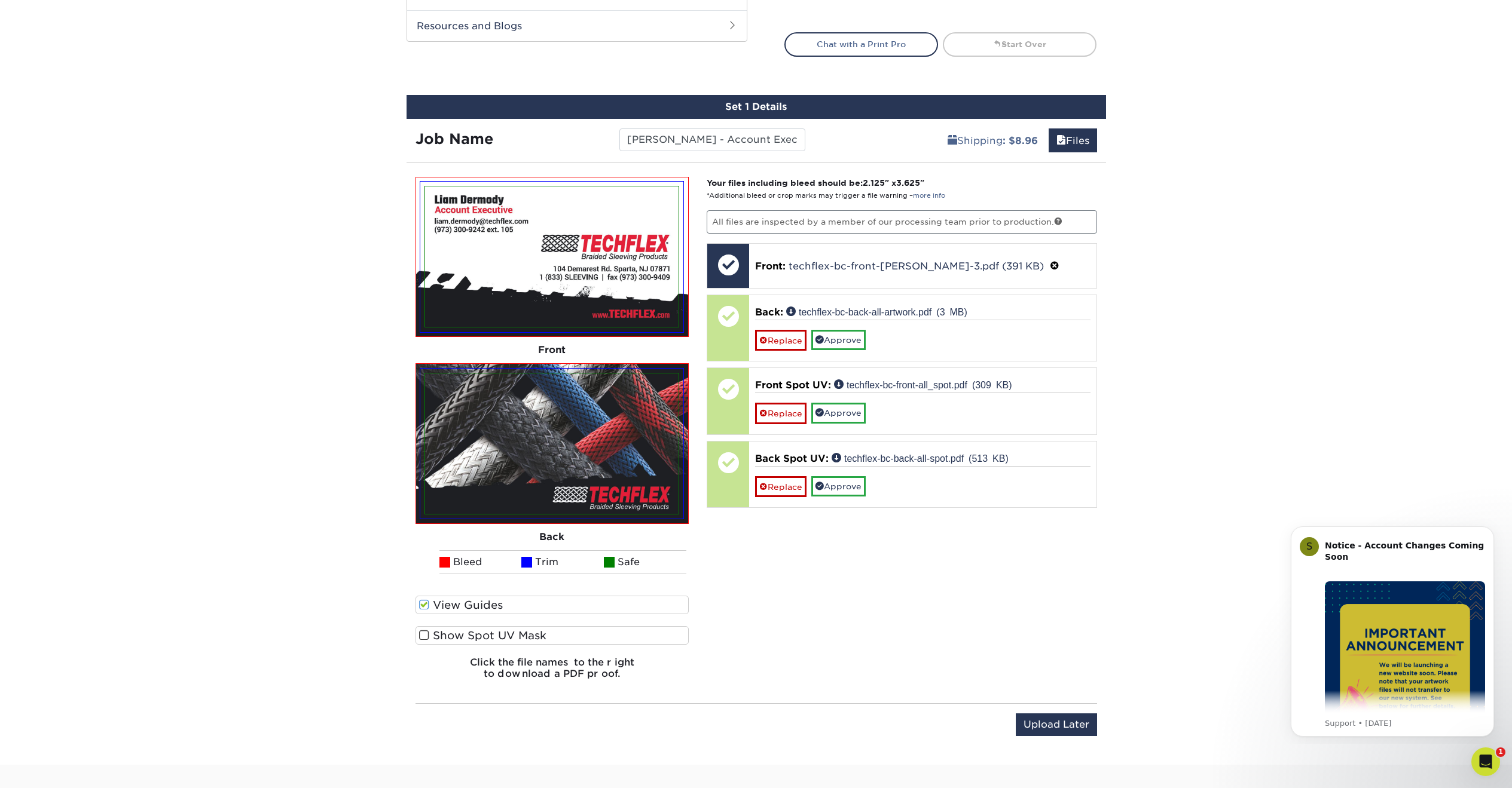
click at [512, 635] on label "Show Spot UV Mask" at bounding box center [553, 635] width 274 height 19
click at [0, 0] on input "Show Spot UV Mask" at bounding box center [0, 0] width 0 height 0
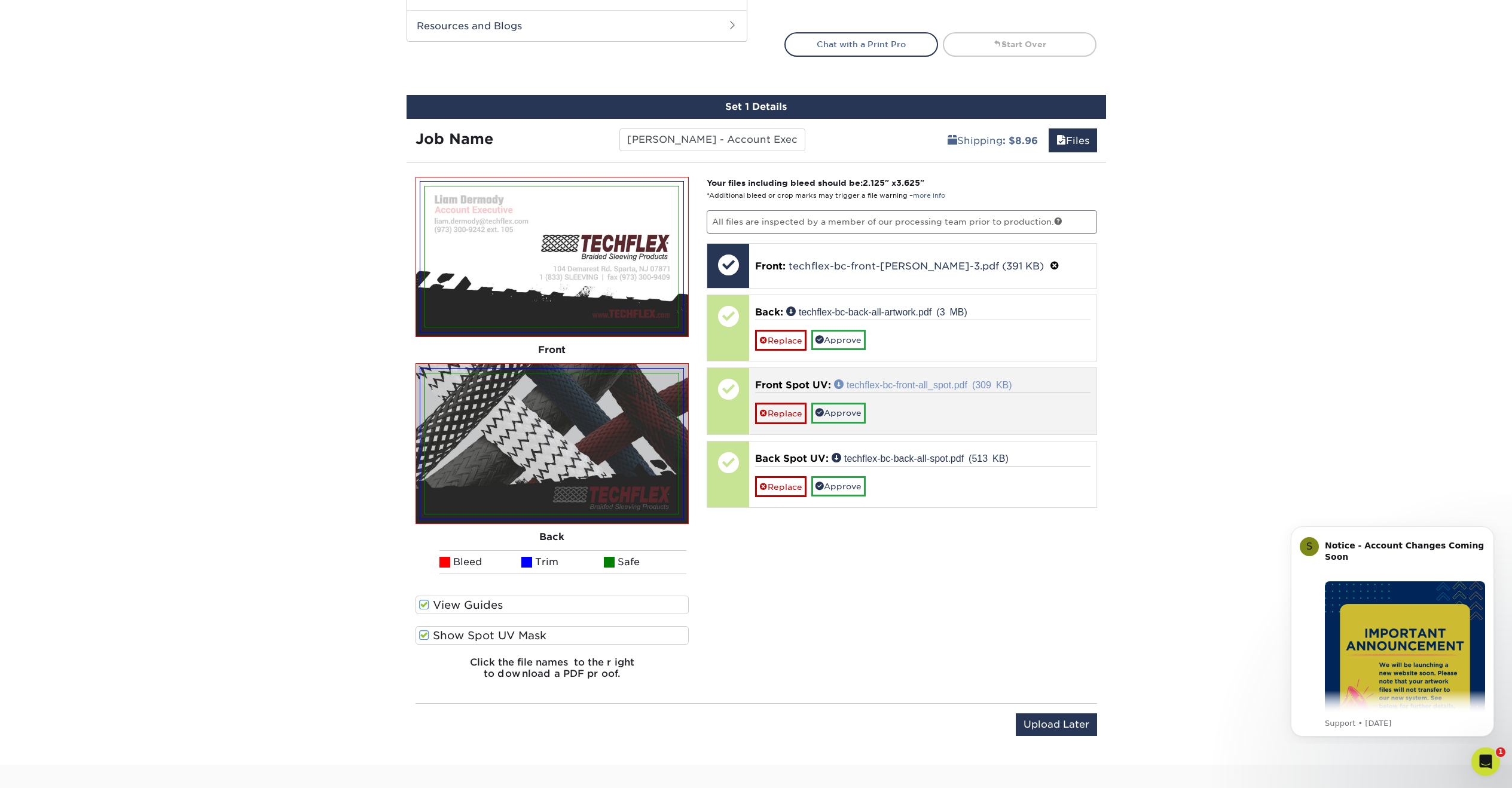
drag, startPoint x: 833, startPoint y: 336, endPoint x: 840, endPoint y: 358, distance: 23.1
click at [833, 336] on link "Approve" at bounding box center [839, 340] width 55 height 20
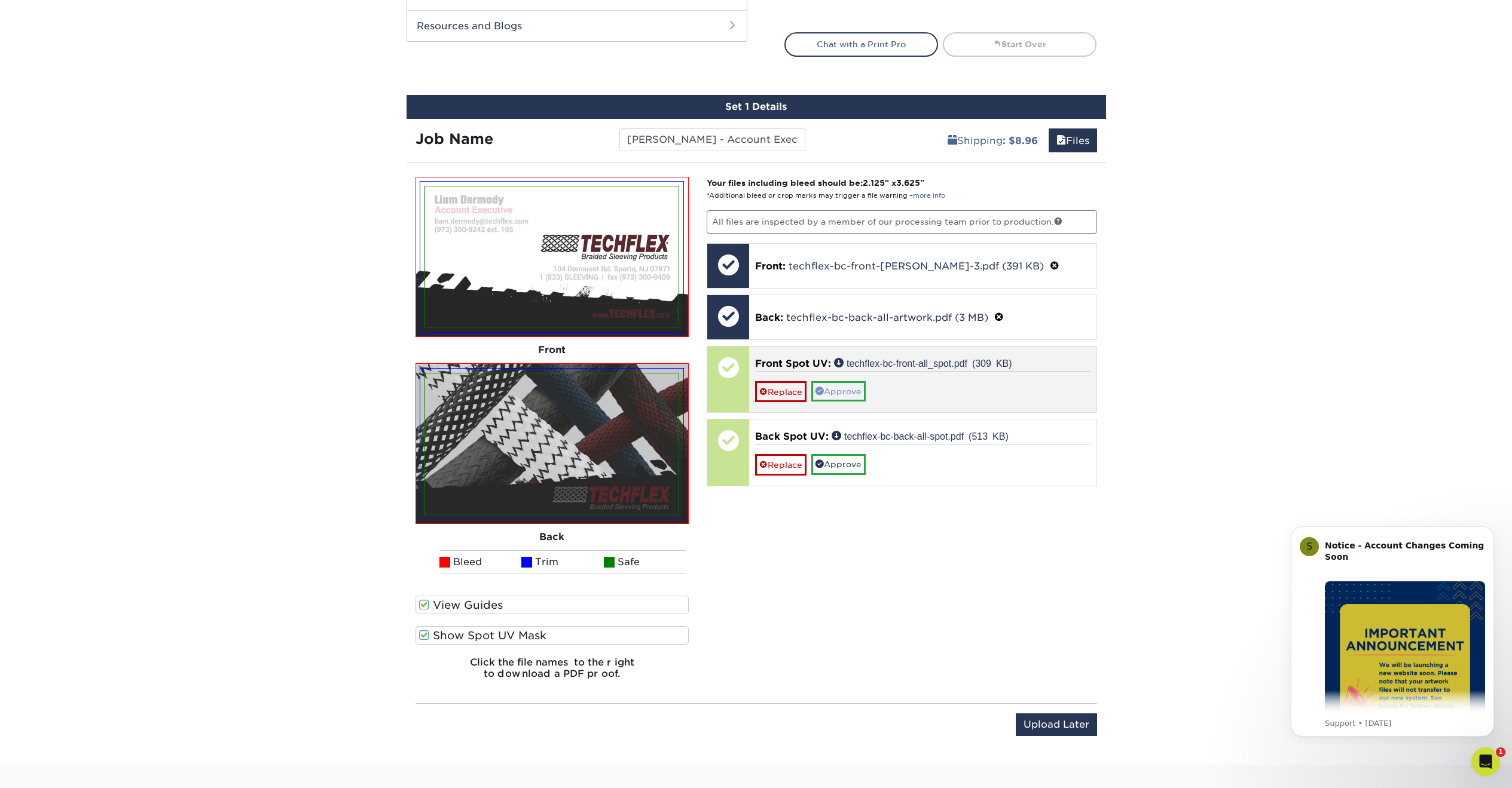
click at [840, 390] on link "Approve" at bounding box center [839, 391] width 55 height 20
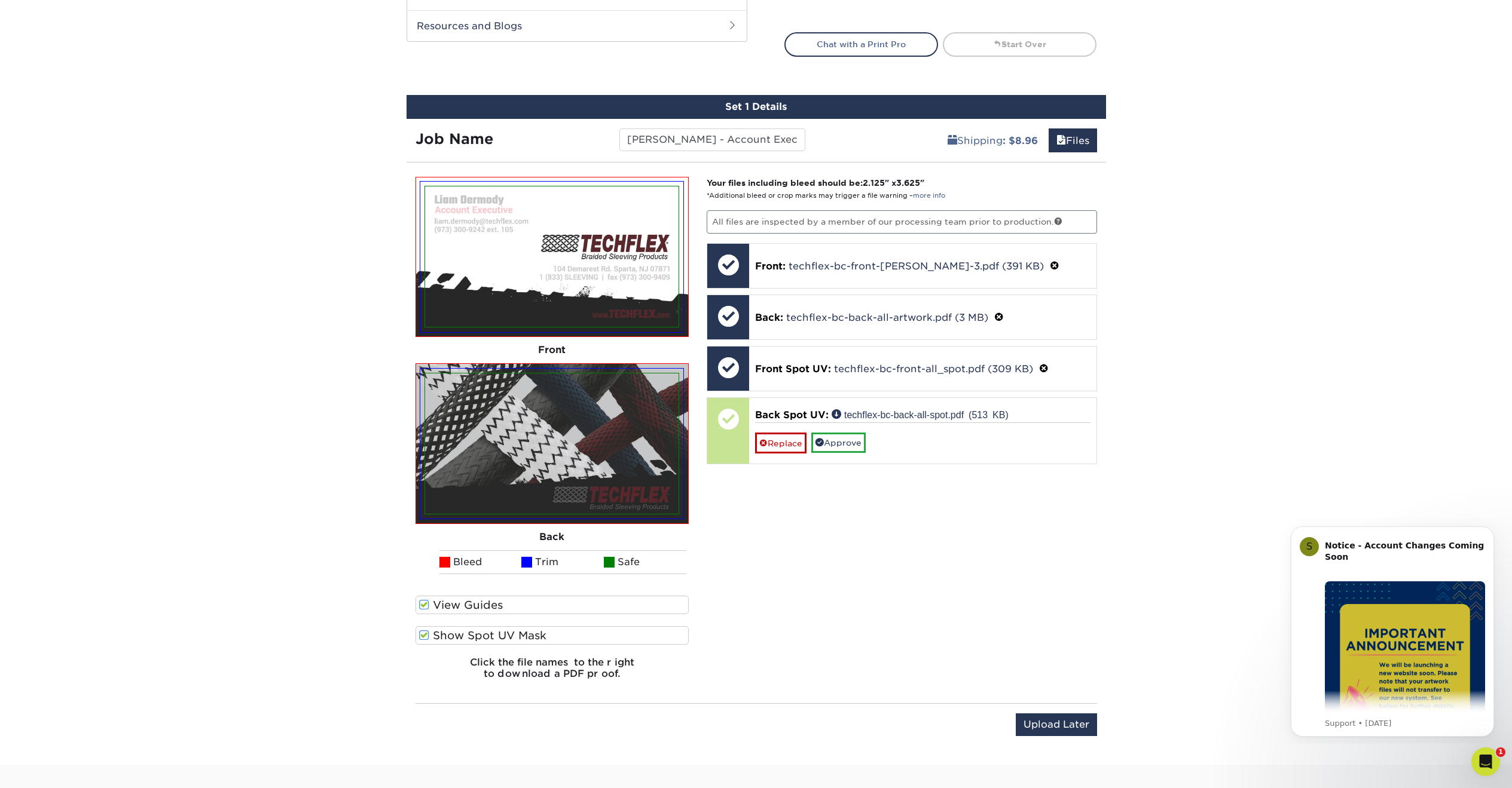
click at [840, 441] on link "Approve" at bounding box center [839, 442] width 55 height 20
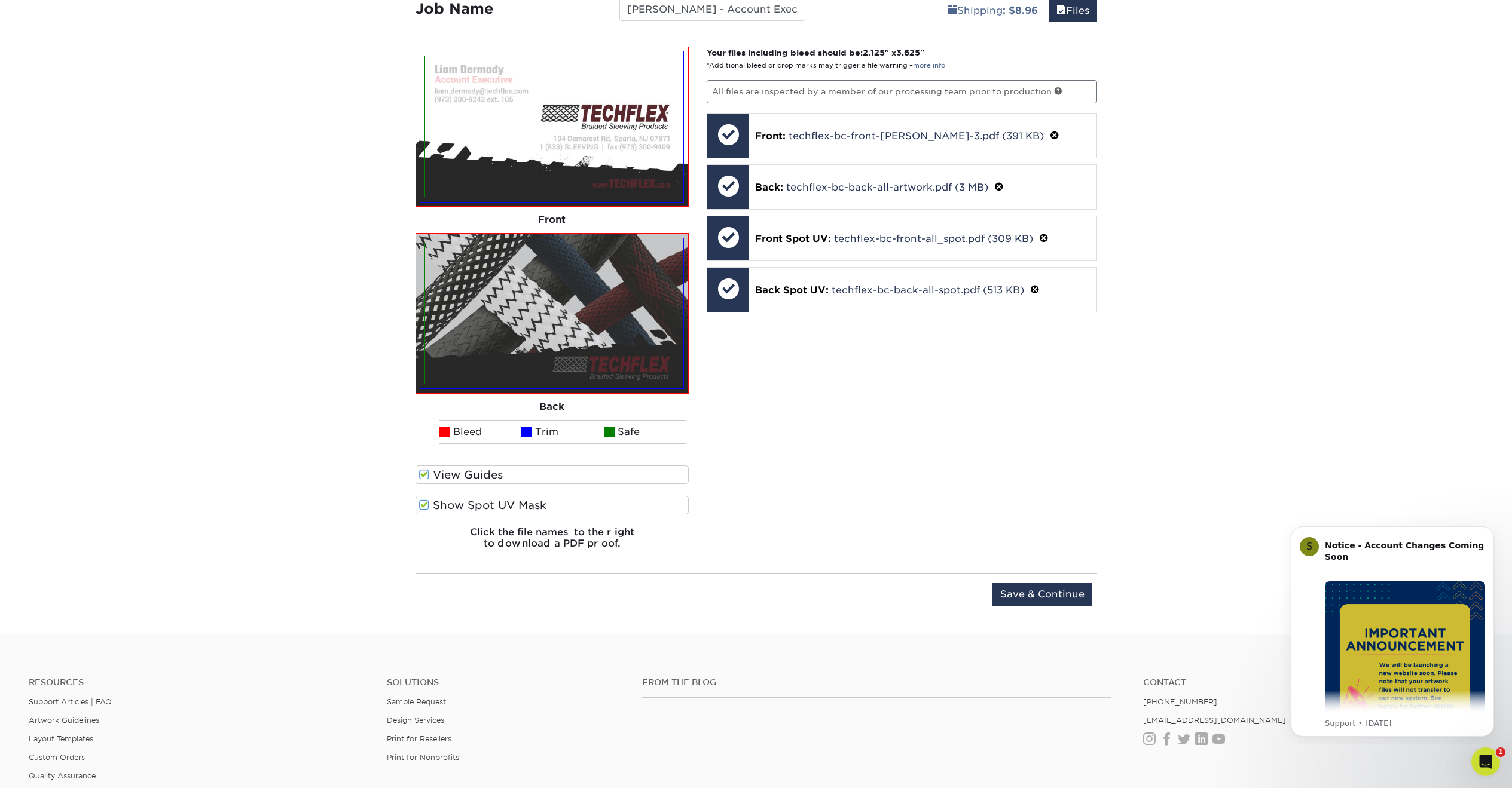
click at [1043, 594] on input "Save & Continue" at bounding box center [1042, 595] width 100 height 23
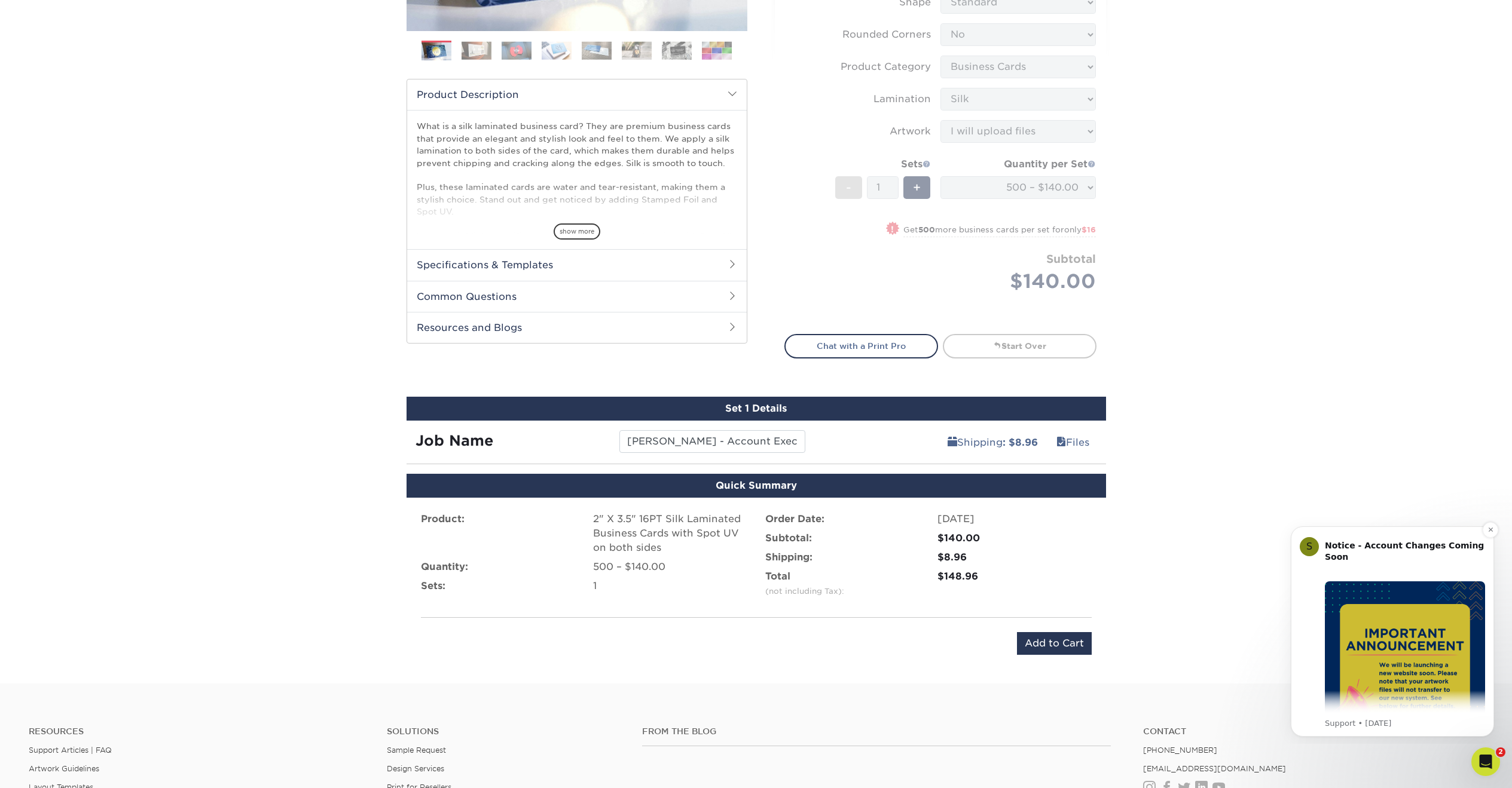
scroll to position [454, 0]
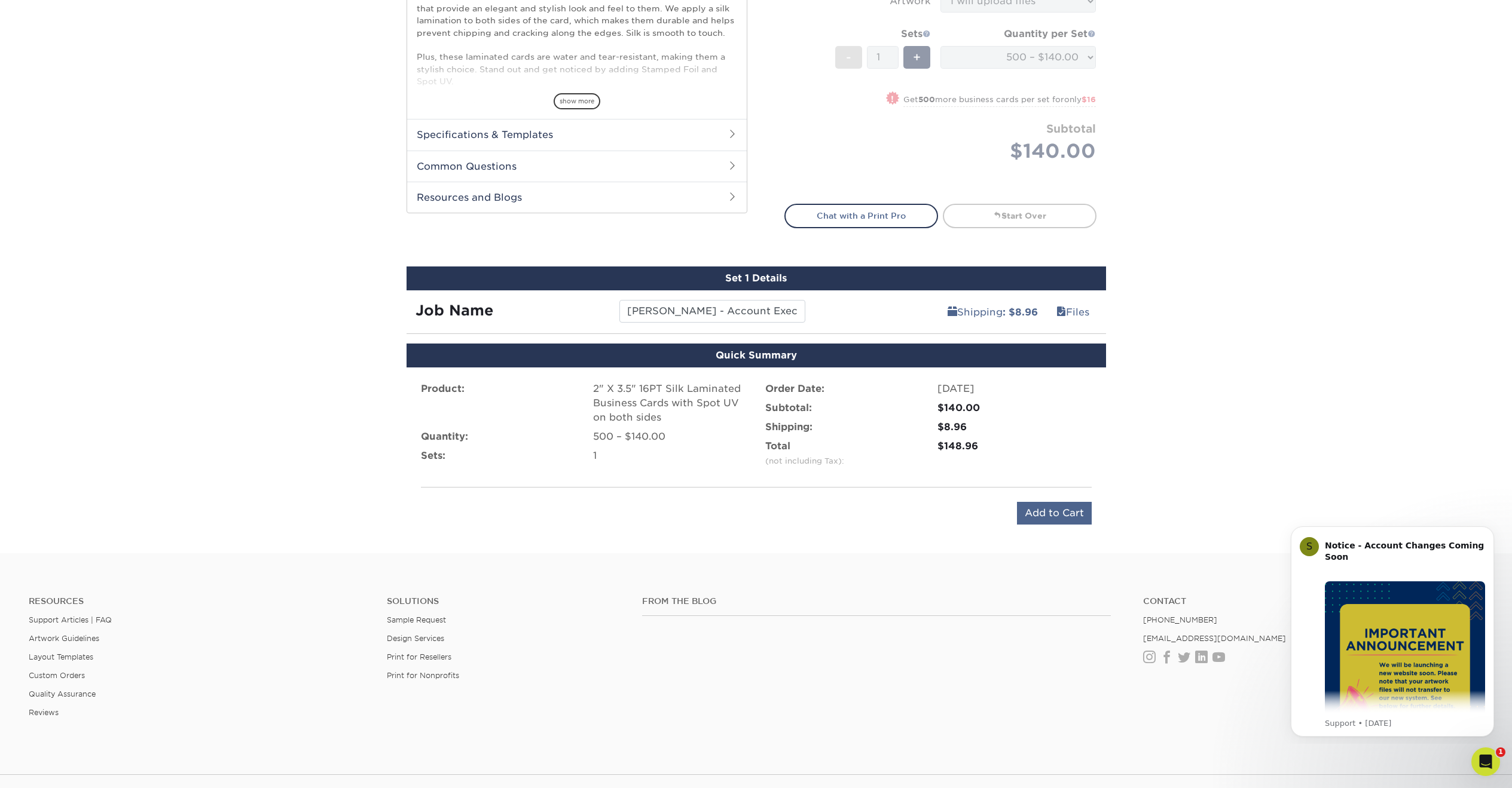
click at [1057, 514] on input "Add to Cart" at bounding box center [1054, 514] width 75 height 23
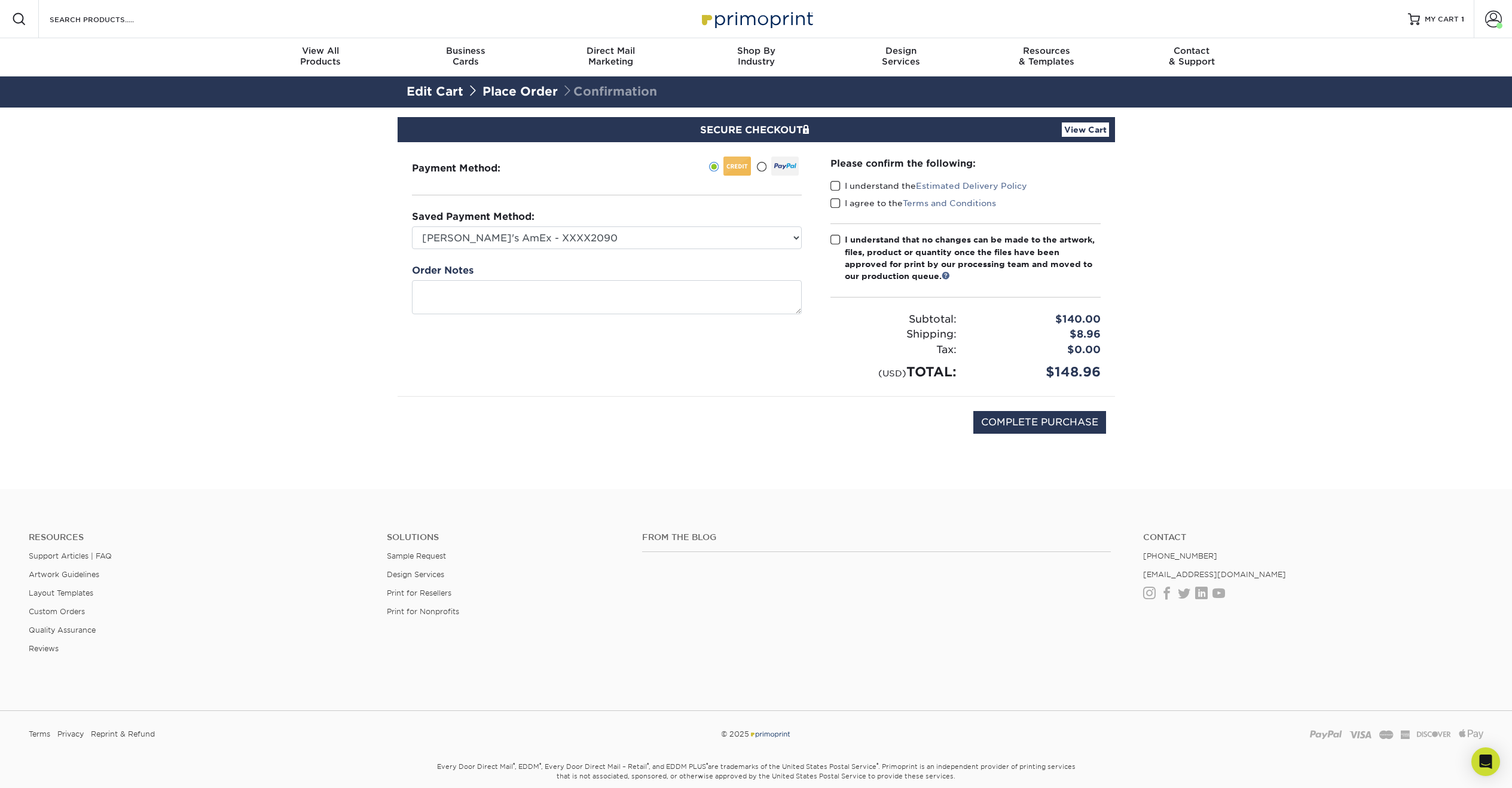
click at [833, 187] on span at bounding box center [836, 186] width 11 height 11
click at [0, 0] on input "I understand the Estimated Delivery Policy" at bounding box center [0, 0] width 0 height 0
drag, startPoint x: 833, startPoint y: 202, endPoint x: 835, endPoint y: 221, distance: 19.1
click at [832, 203] on span at bounding box center [836, 203] width 11 height 11
click at [0, 0] on input "I agree to the Terms and Conditions" at bounding box center [0, 0] width 0 height 0
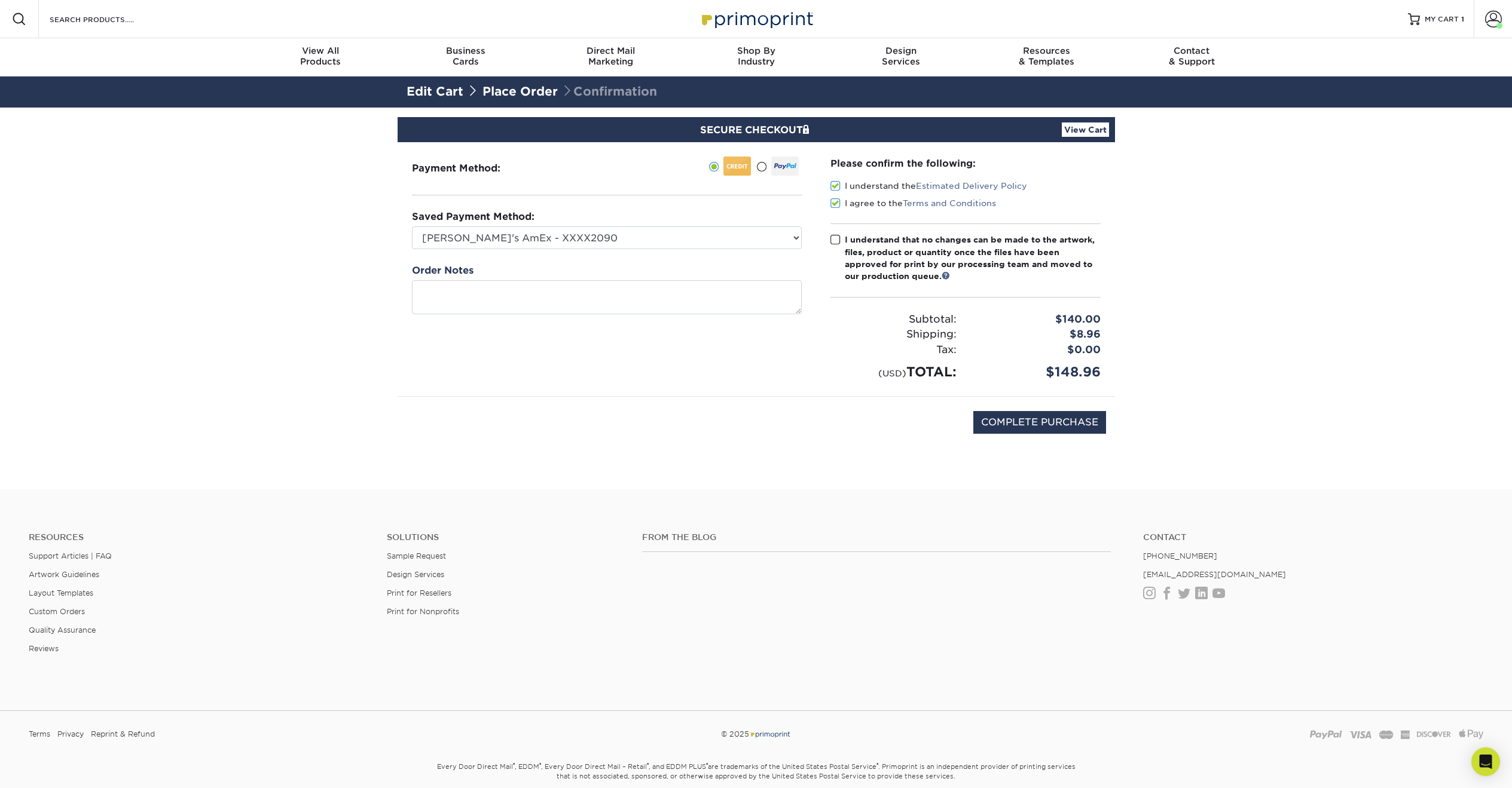
click at [833, 242] on span at bounding box center [836, 239] width 11 height 11
click at [0, 0] on input "I understand that no changes can be made to the artwork, files, product or quan…" at bounding box center [0, 0] width 0 height 0
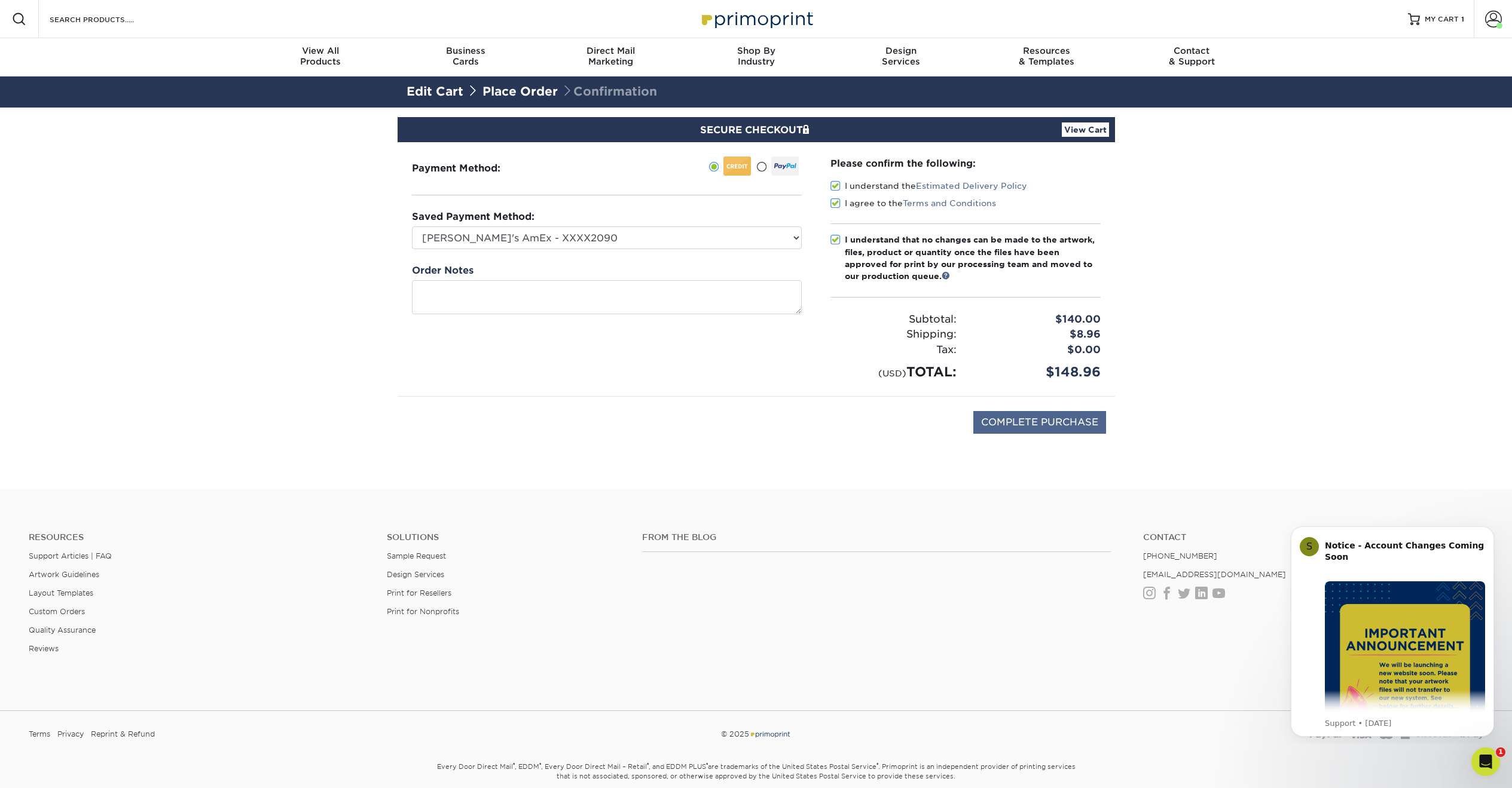
click at [1043, 417] on input "COMPLETE PURCHASE" at bounding box center [1040, 423] width 132 height 23
type input "PROCESSING, PLEASE WAIT..."
